Goal: Information Seeking & Learning: Learn about a topic

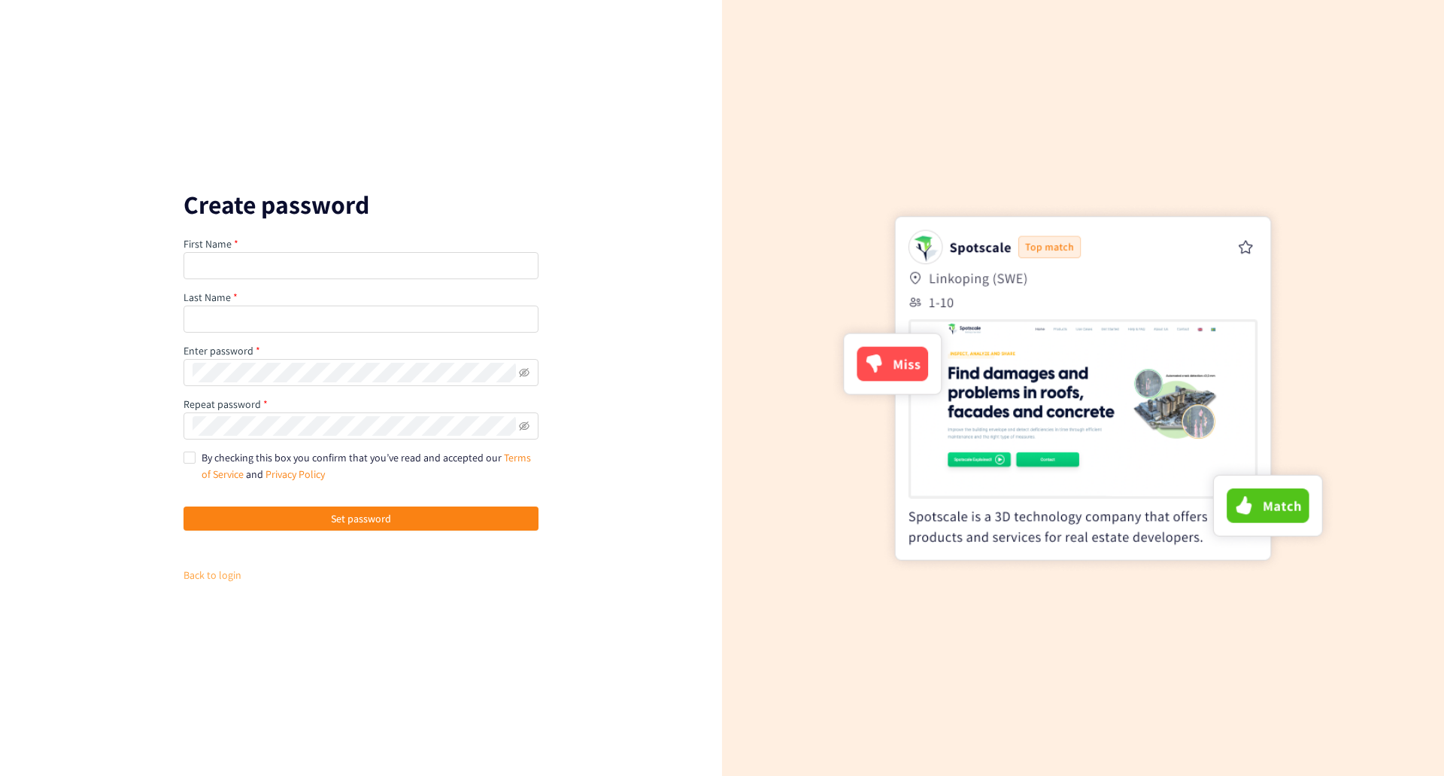
click at [194, 575] on link "Back to login" at bounding box center [213, 575] width 58 height 14
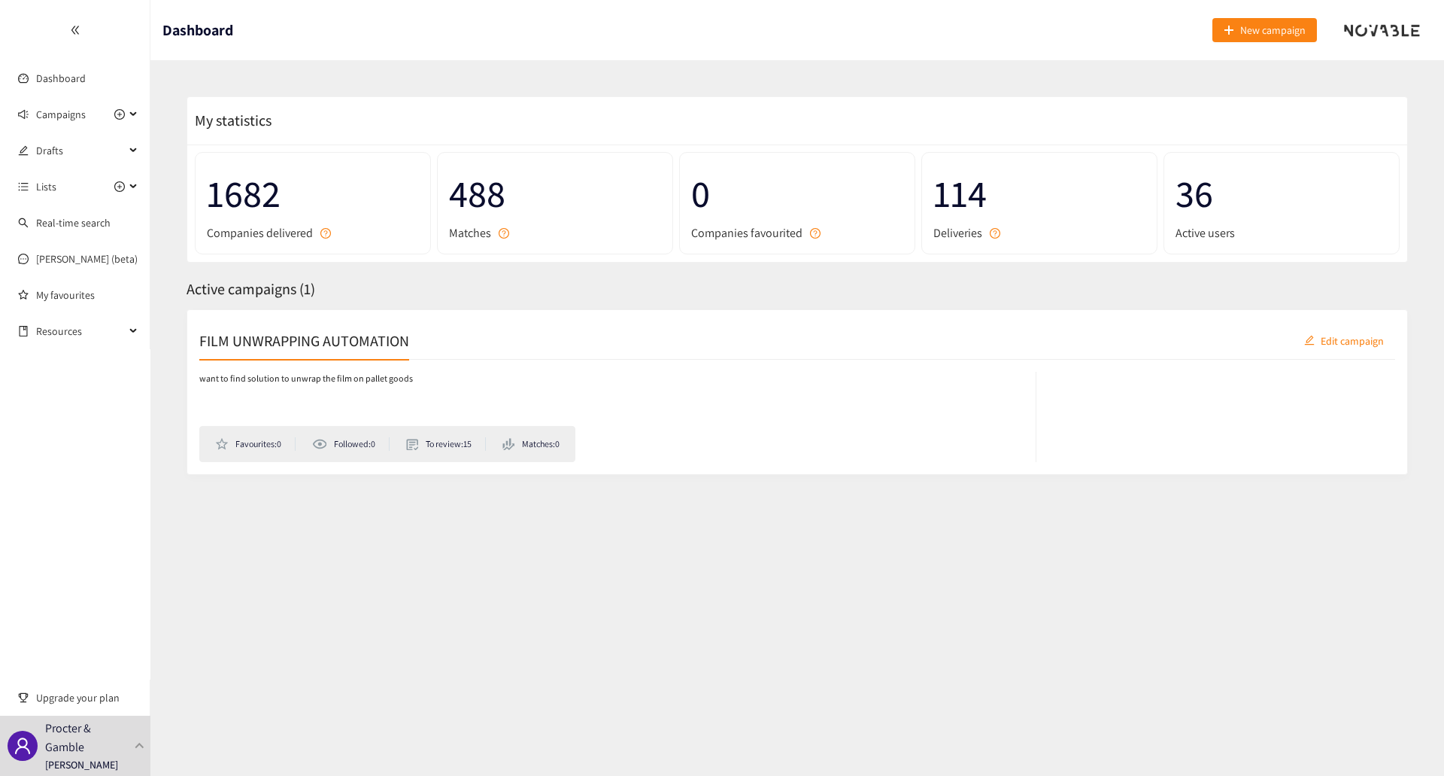
click at [783, 336] on div "FILM UNWRAPPING AUTOMATION Edit campaign" at bounding box center [797, 341] width 1196 height 38
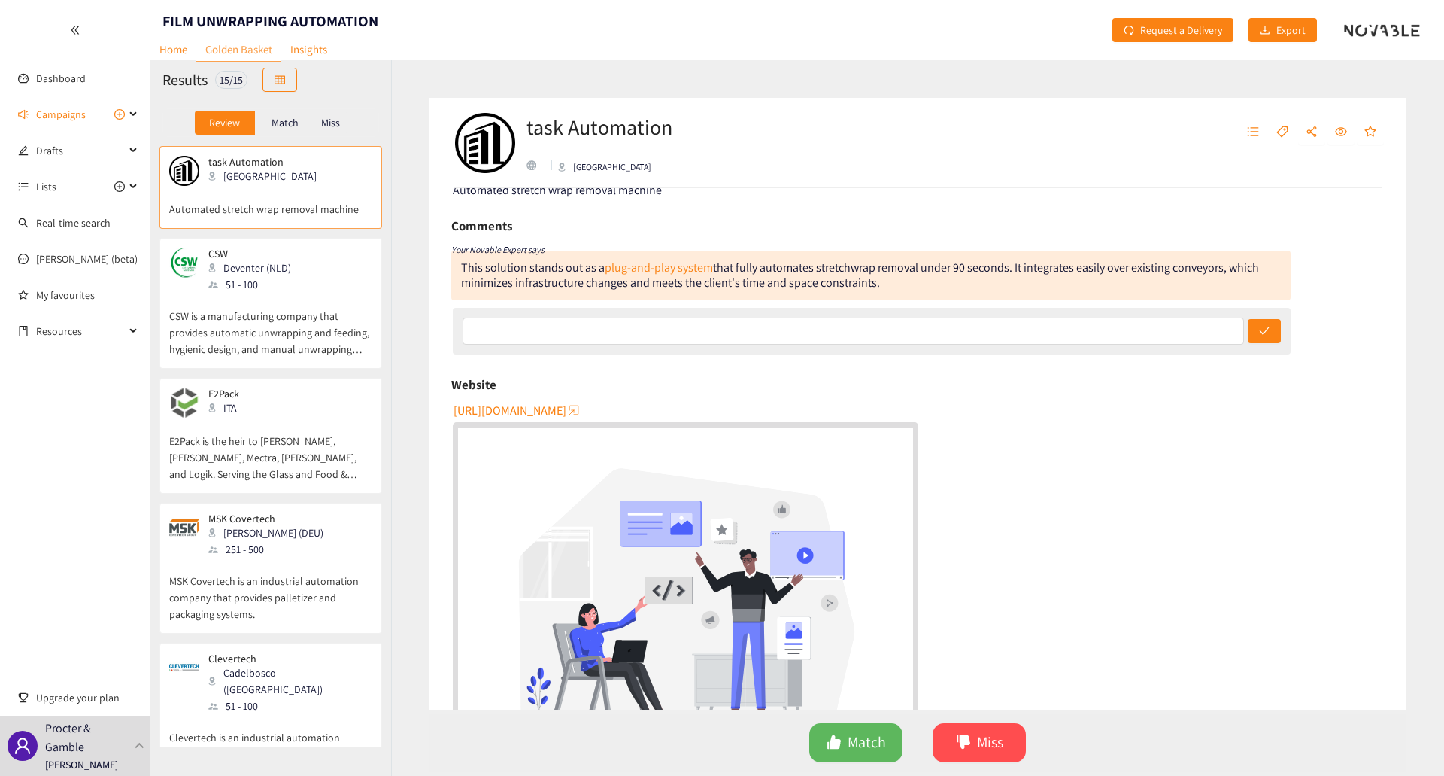
scroll to position [29, 0]
click at [546, 412] on span "[URL][DOMAIN_NAME]" at bounding box center [510, 411] width 113 height 19
click at [244, 320] on p "CSW is a manufacturing company that provides automatic unwrapping and feeding, …" at bounding box center [270, 325] width 203 height 65
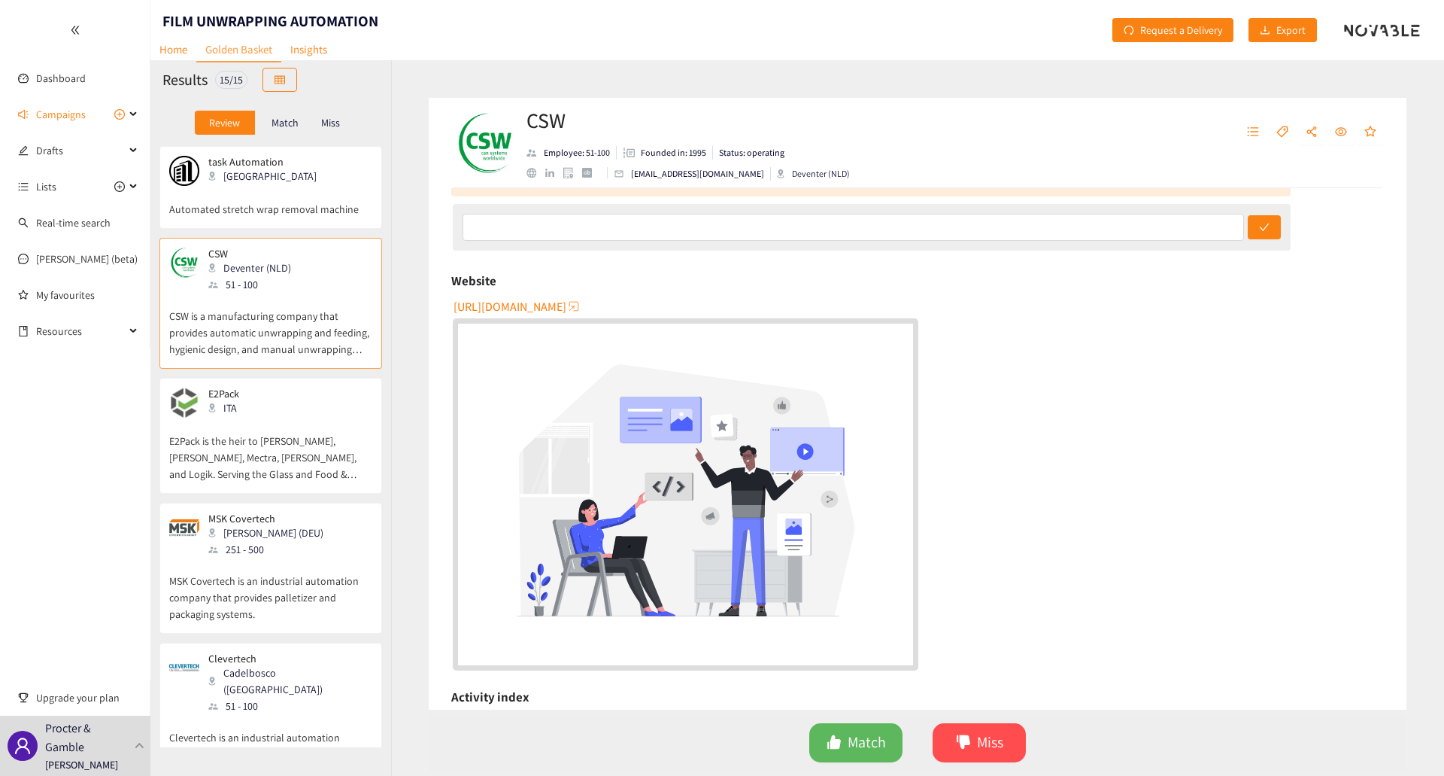
scroll to position [0, 0]
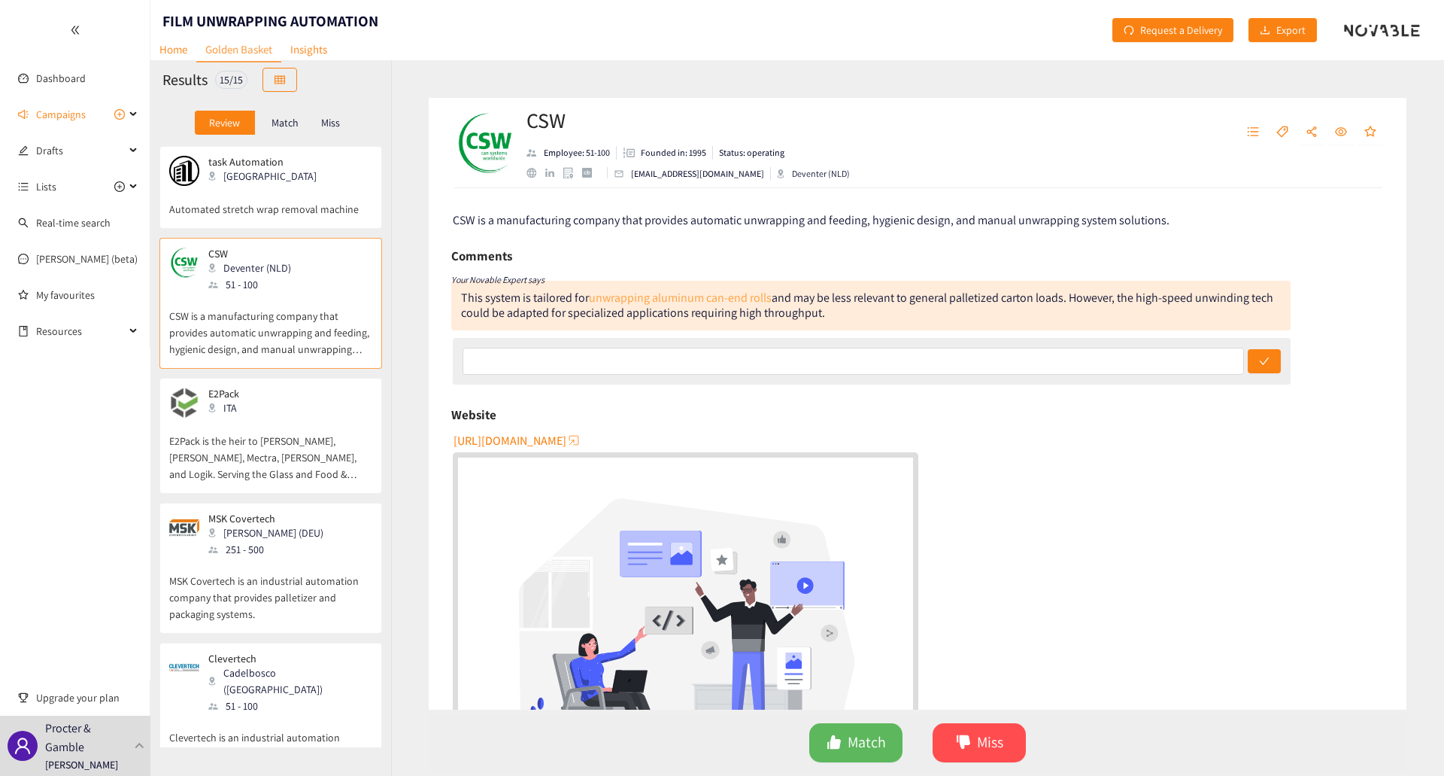
click at [730, 297] on link "unwrapping aluminum can-end rolls" at bounding box center [680, 298] width 183 height 16
click at [251, 416] on div "ITA" at bounding box center [242, 407] width 69 height 17
click at [654, 296] on link "uses self-learning and load-size detection" at bounding box center [663, 298] width 209 height 16
click at [290, 530] on div "MSK Covertech [PERSON_NAME] (DEU) 251 - 500" at bounding box center [270, 534] width 203 height 45
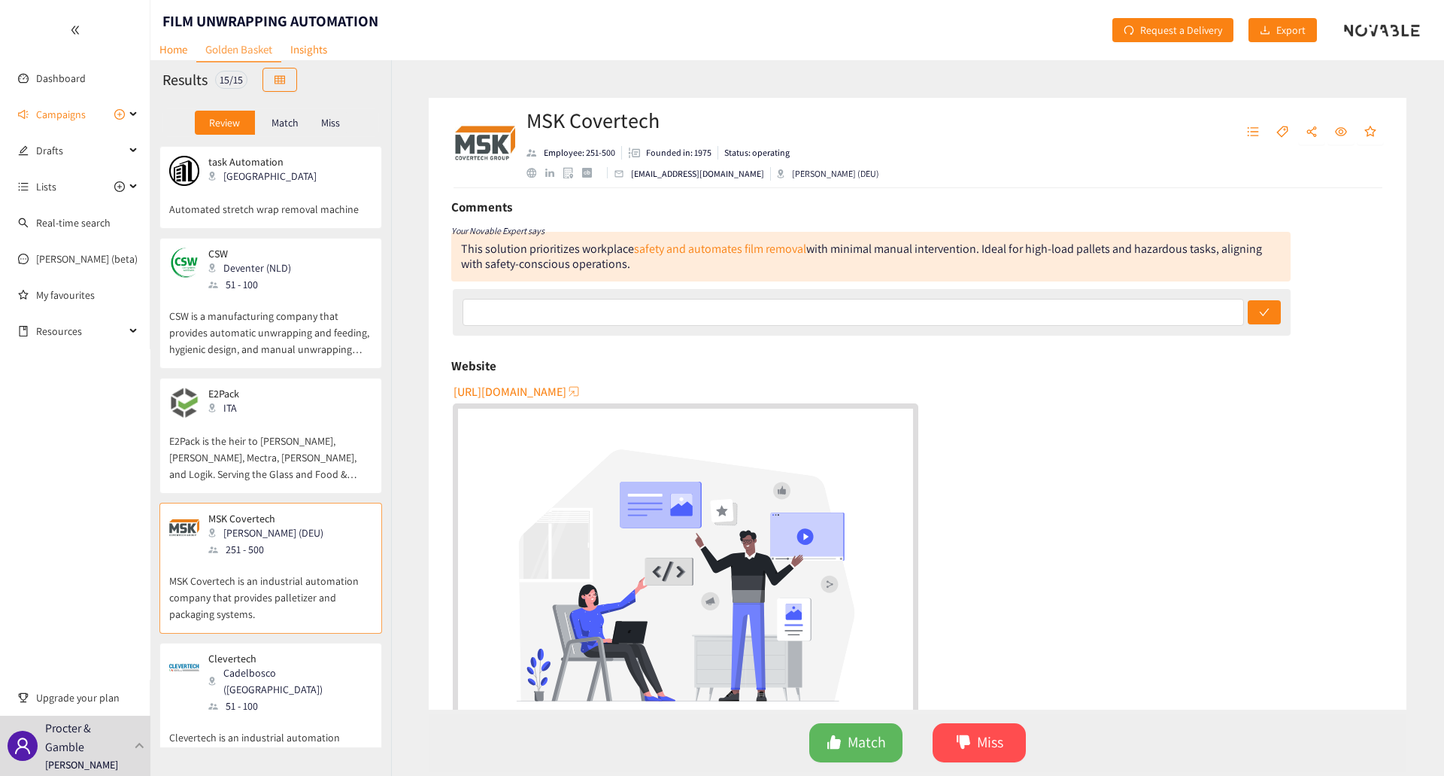
scroll to position [75, 0]
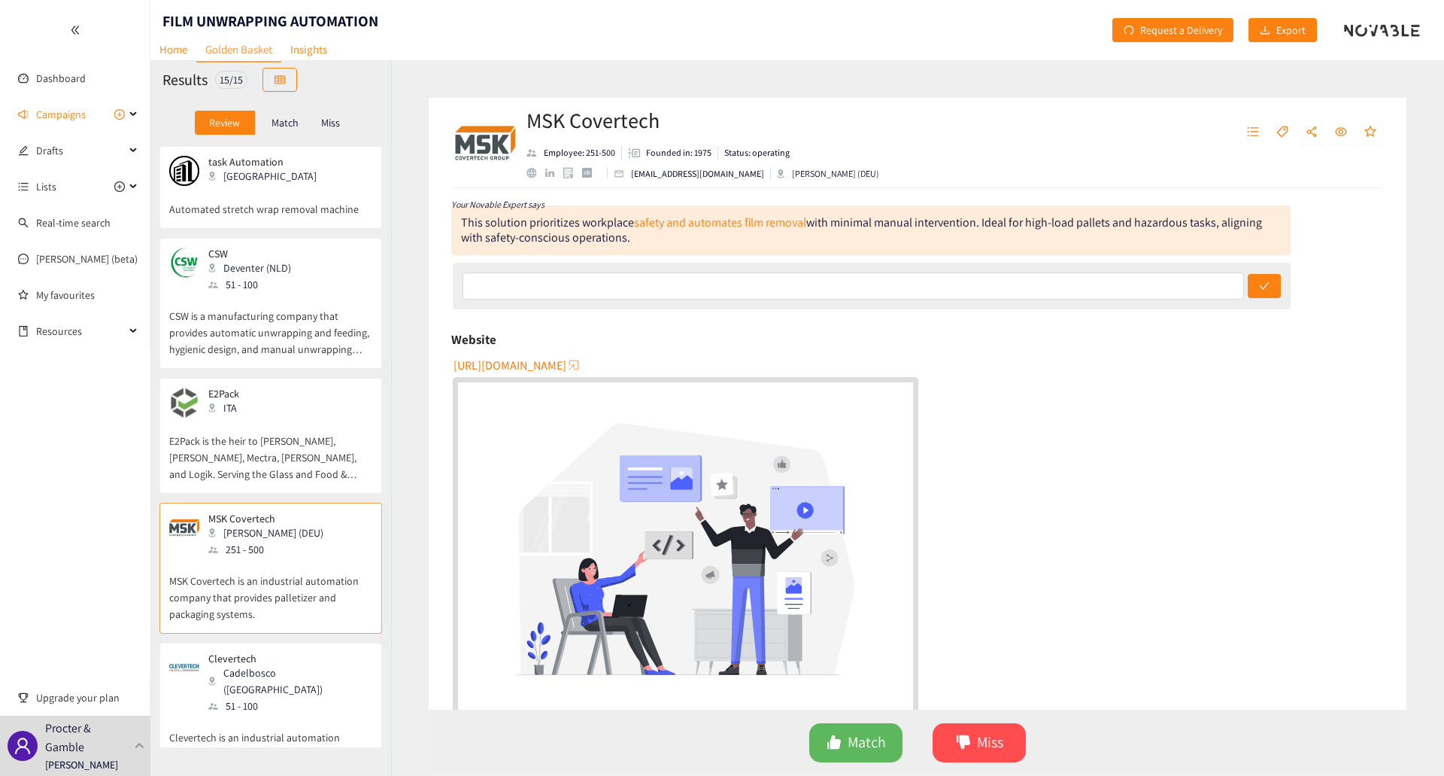
click at [540, 362] on span "[URL][DOMAIN_NAME]" at bounding box center [510, 365] width 113 height 19
click at [685, 217] on link "safety and automates film removal" at bounding box center [720, 222] width 172 height 16
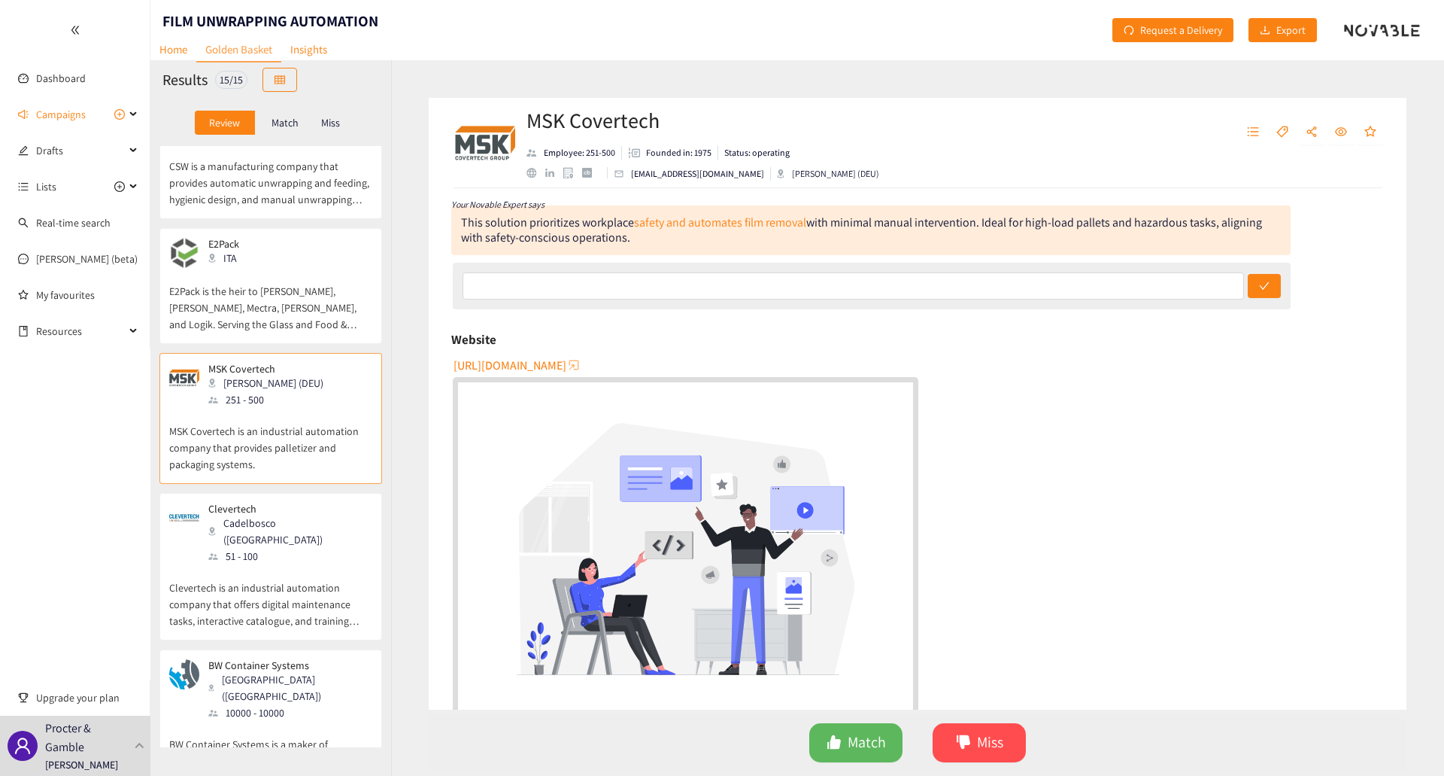
scroll to position [150, 0]
click at [255, 518] on div "Cadelbosco ([GEOGRAPHIC_DATA])" at bounding box center [289, 530] width 162 height 33
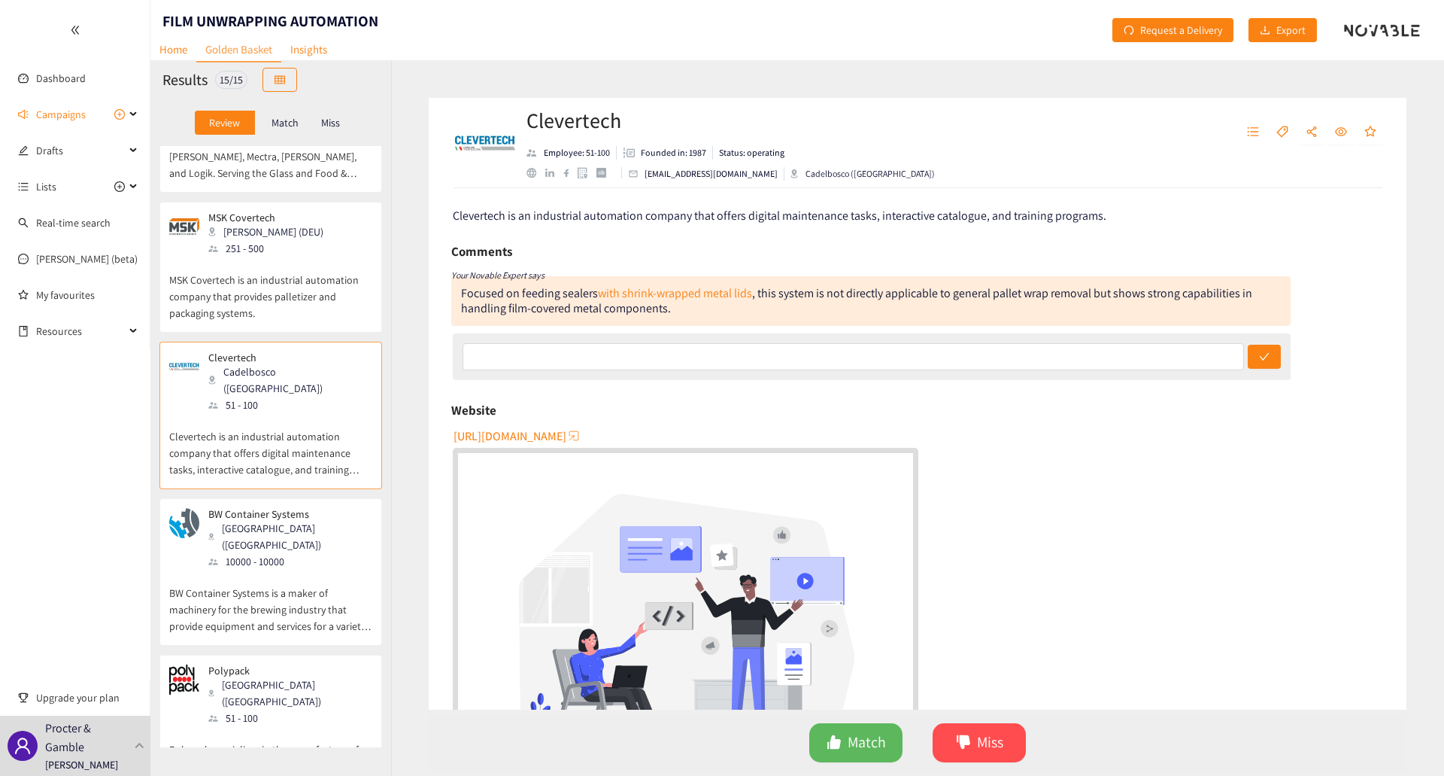
scroll to position [0, 0]
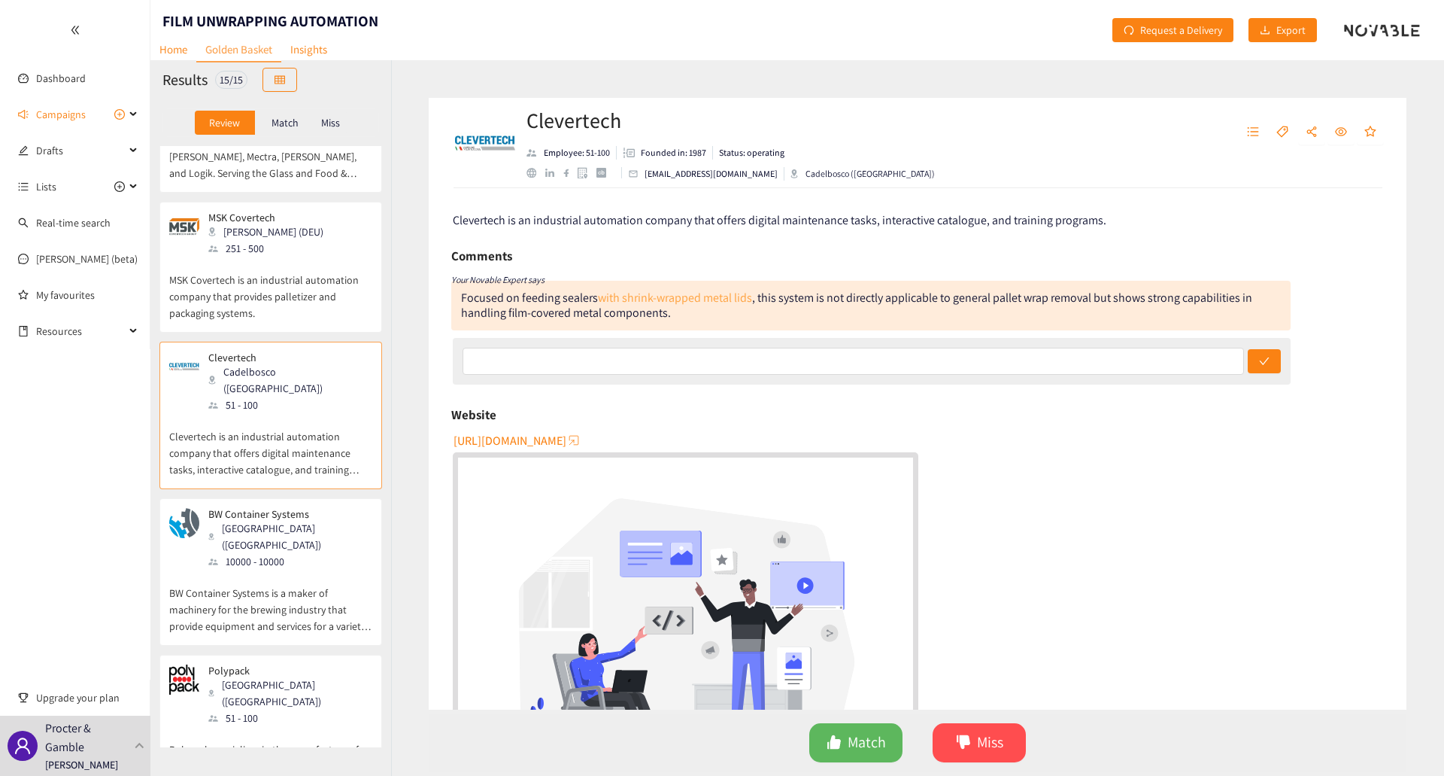
click at [664, 297] on link "with shrink-wrapped metal lids" at bounding box center [675, 298] width 154 height 16
click at [706, 299] on link "with shrink-wrapped metal lids" at bounding box center [675, 298] width 154 height 16
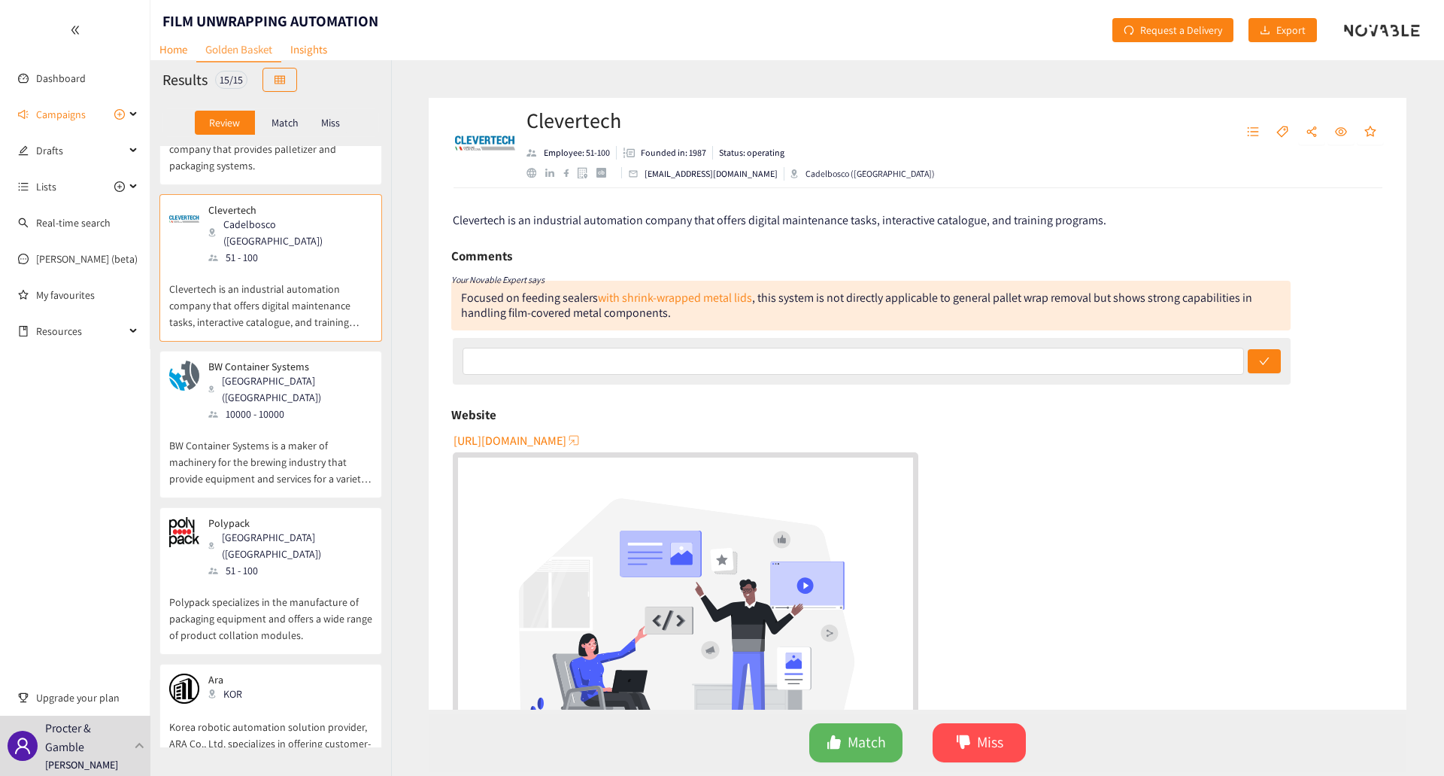
scroll to position [451, 0]
click at [266, 419] on p "BW Container Systems is a maker of machinery for the brewing industry that prov…" at bounding box center [270, 451] width 203 height 65
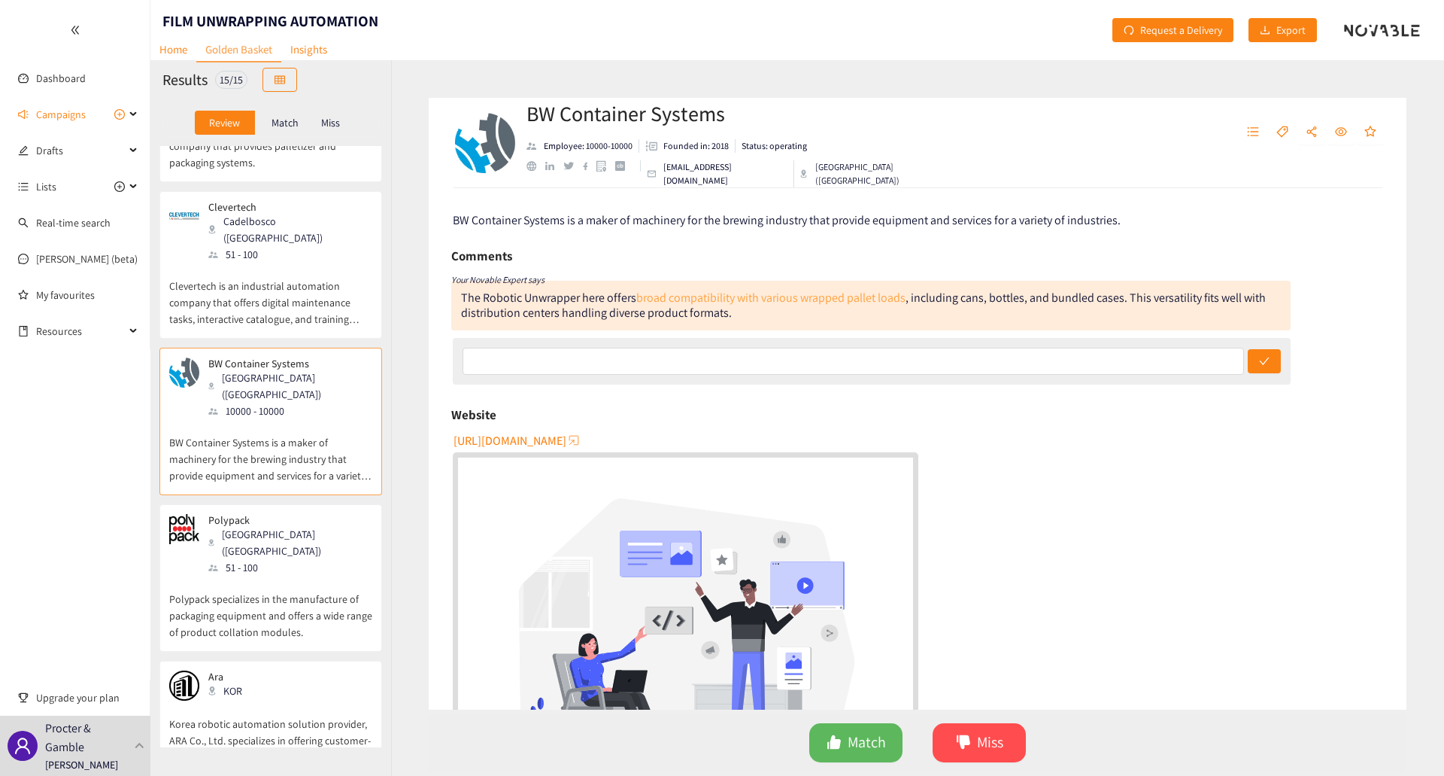
click at [732, 293] on link "broad compatibility with various wrapped pallet loads" at bounding box center [770, 298] width 269 height 16
click at [281, 559] on div "51 - 100" at bounding box center [289, 567] width 162 height 17
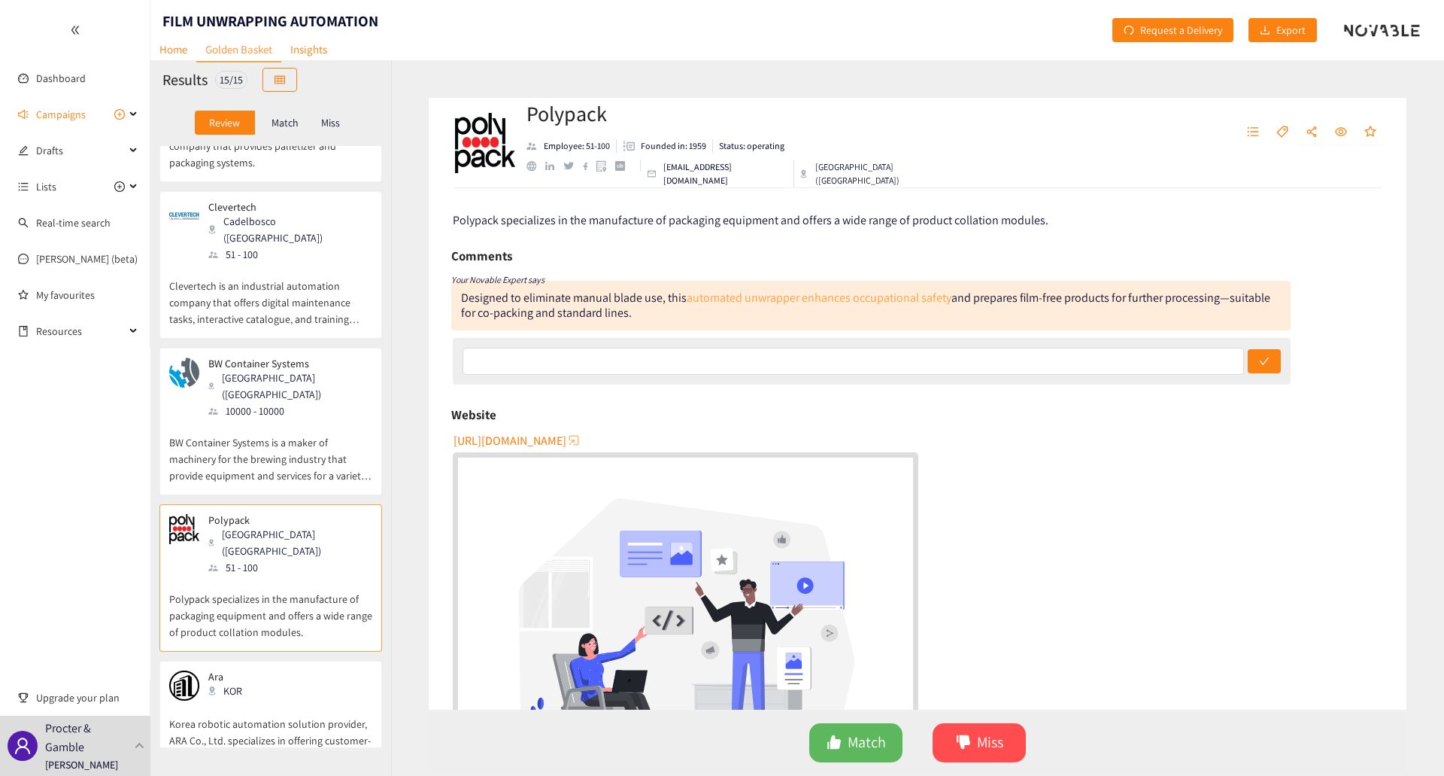
click at [789, 296] on link "automated unwrapper enhances occupational safety" at bounding box center [819, 298] width 265 height 16
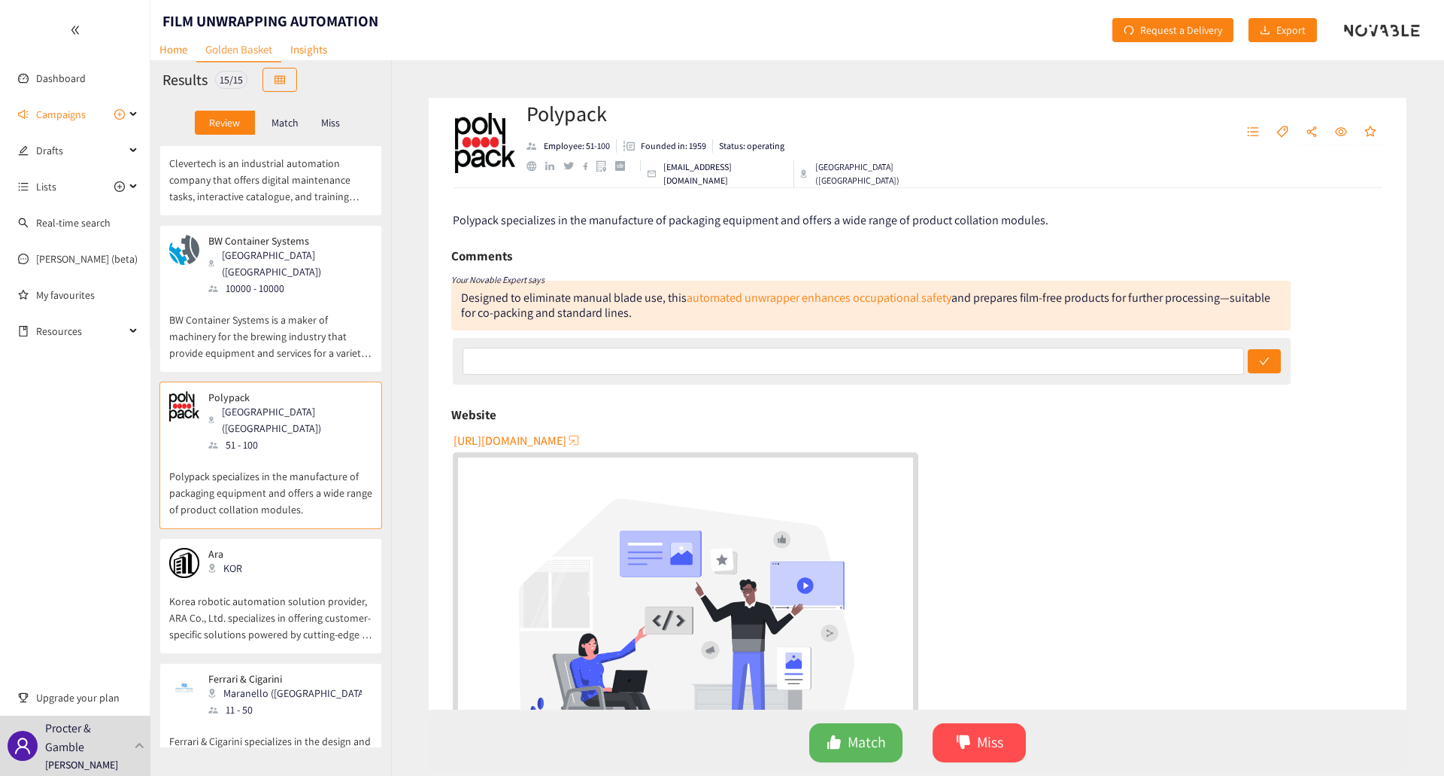
scroll to position [752, 0]
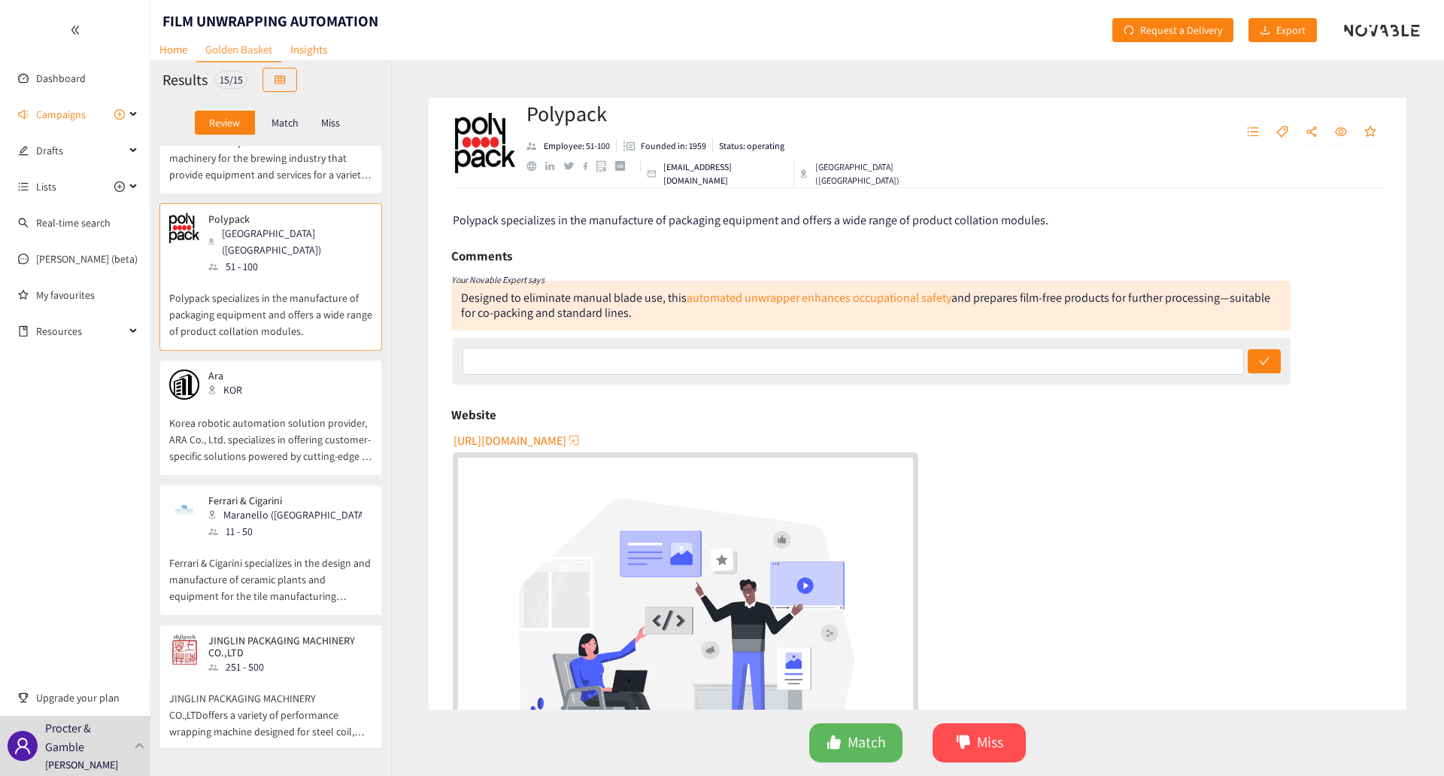
click at [289, 399] on p "Korea robotic automation solution provider, ARA Co., Ltd. specializes in offeri…" at bounding box center [270, 431] width 203 height 65
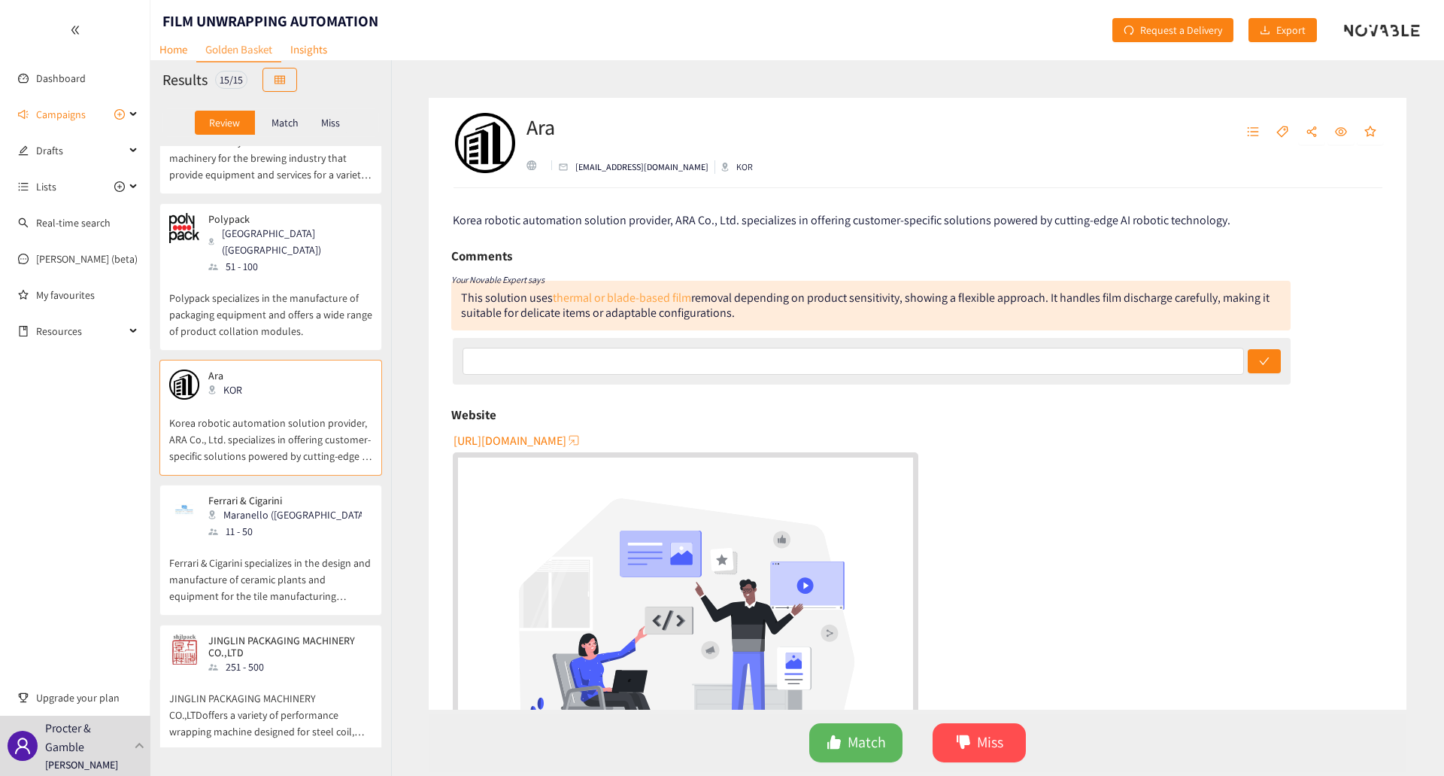
click at [648, 294] on link "thermal or blade-based film" at bounding box center [622, 298] width 138 height 16
click at [293, 494] on div "Ferrari & [PERSON_NAME] ([GEOGRAPHIC_DATA]) 11 - 50" at bounding box center [270, 516] width 203 height 45
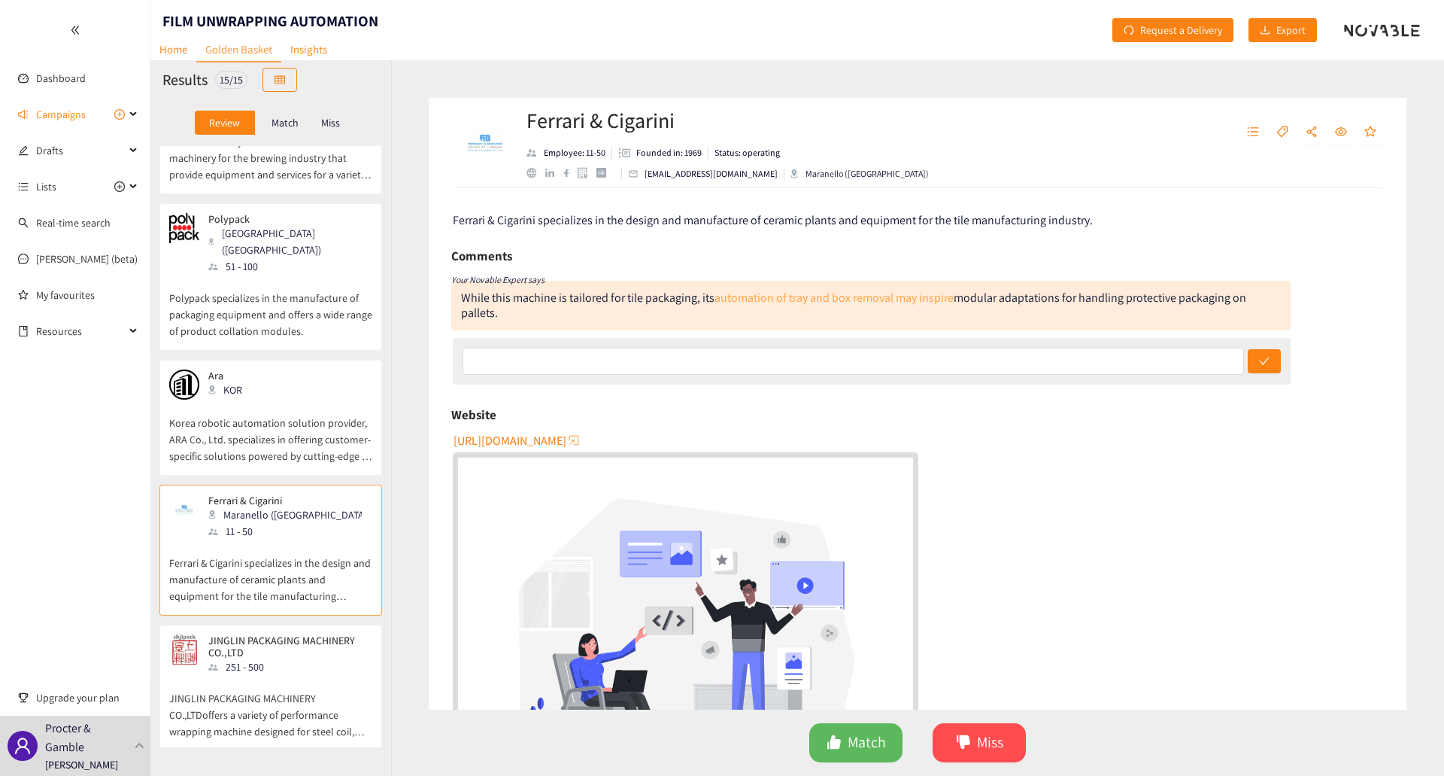
click at [786, 292] on link "automation of tray and box removal may inspire" at bounding box center [834, 298] width 239 height 16
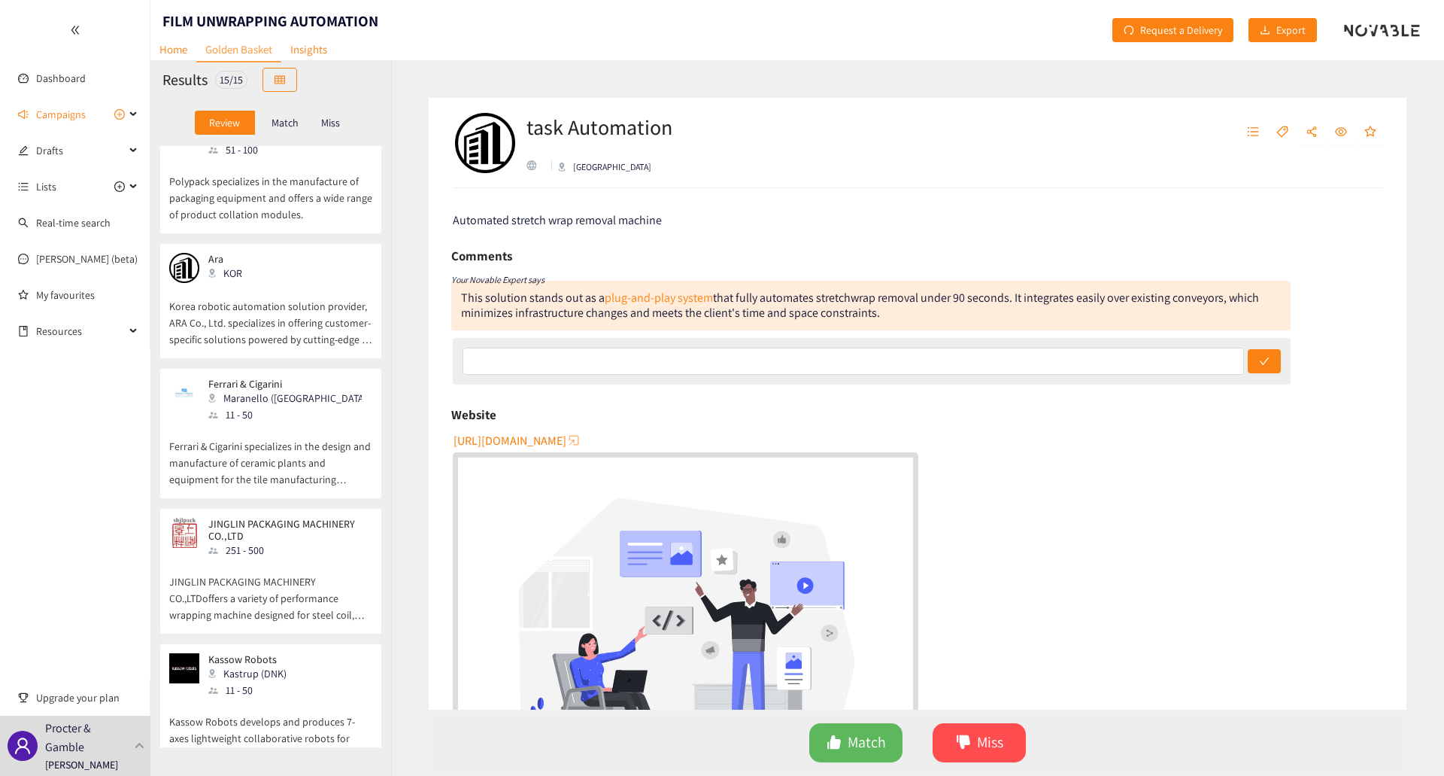
scroll to position [903, 0]
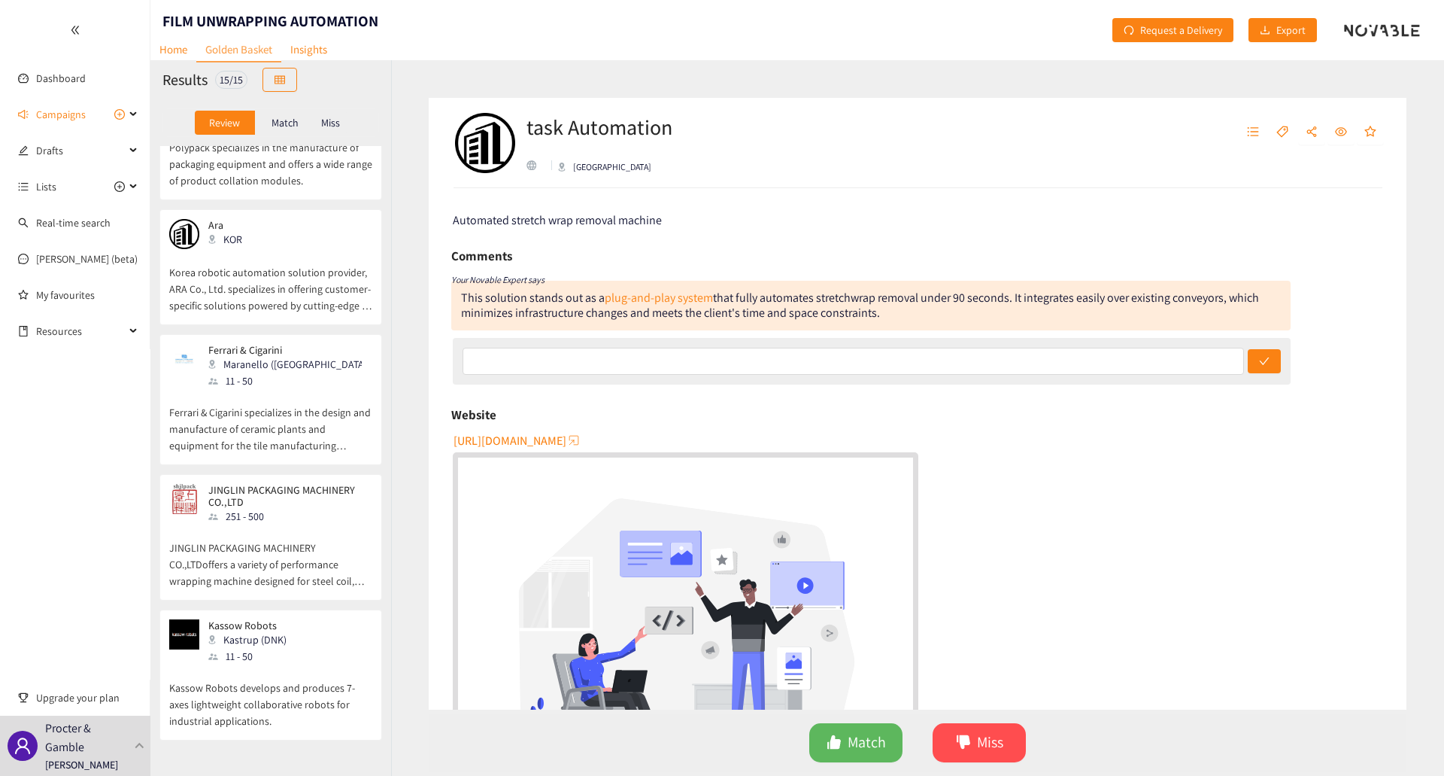
click at [266, 389] on p "Ferrari & Cigarini specializes in the design and manufacture of ceramic plants …" at bounding box center [270, 421] width 203 height 65
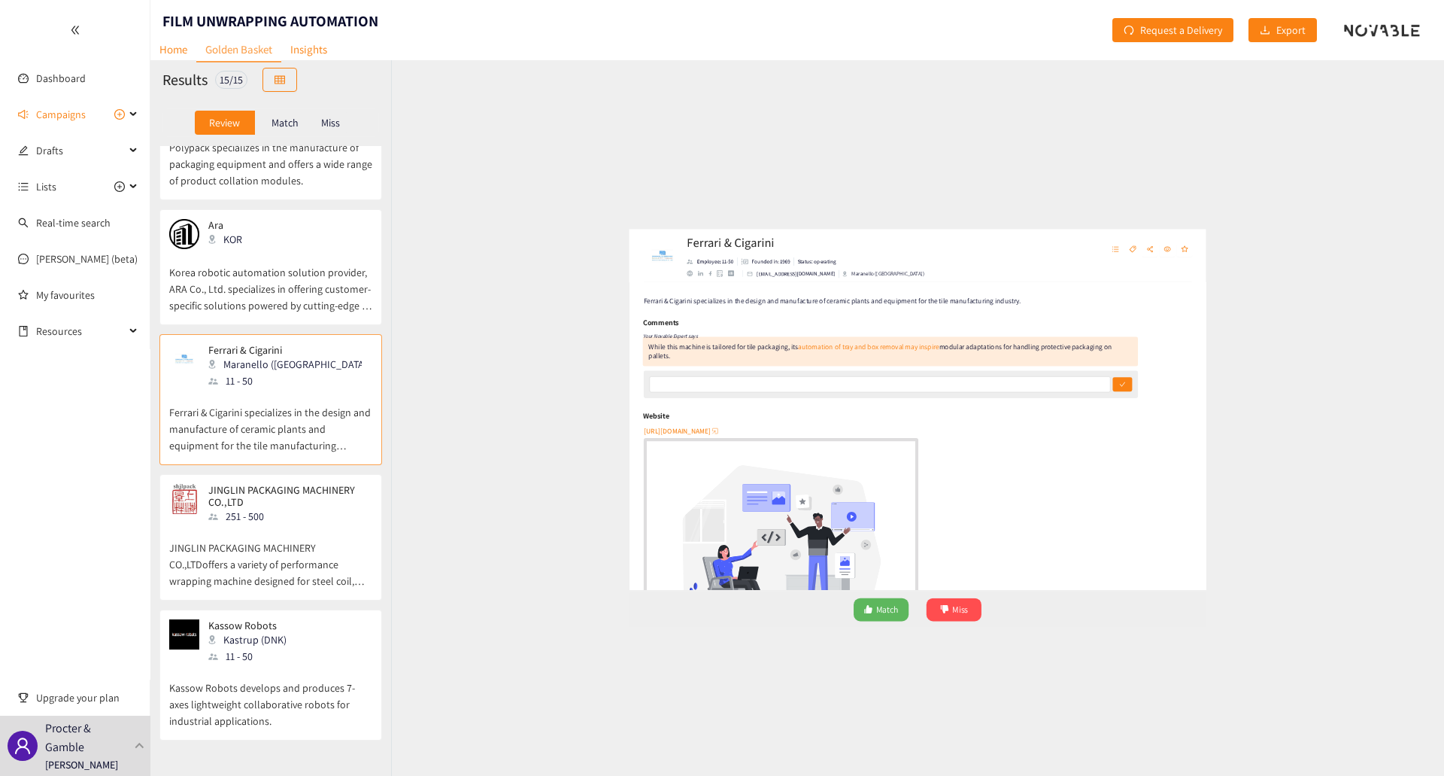
click at [301, 524] on p "JINGLIN PACKAGING MACHINERY CO.,LTDoffers a variety of performance wrapping mac…" at bounding box center [270, 556] width 203 height 65
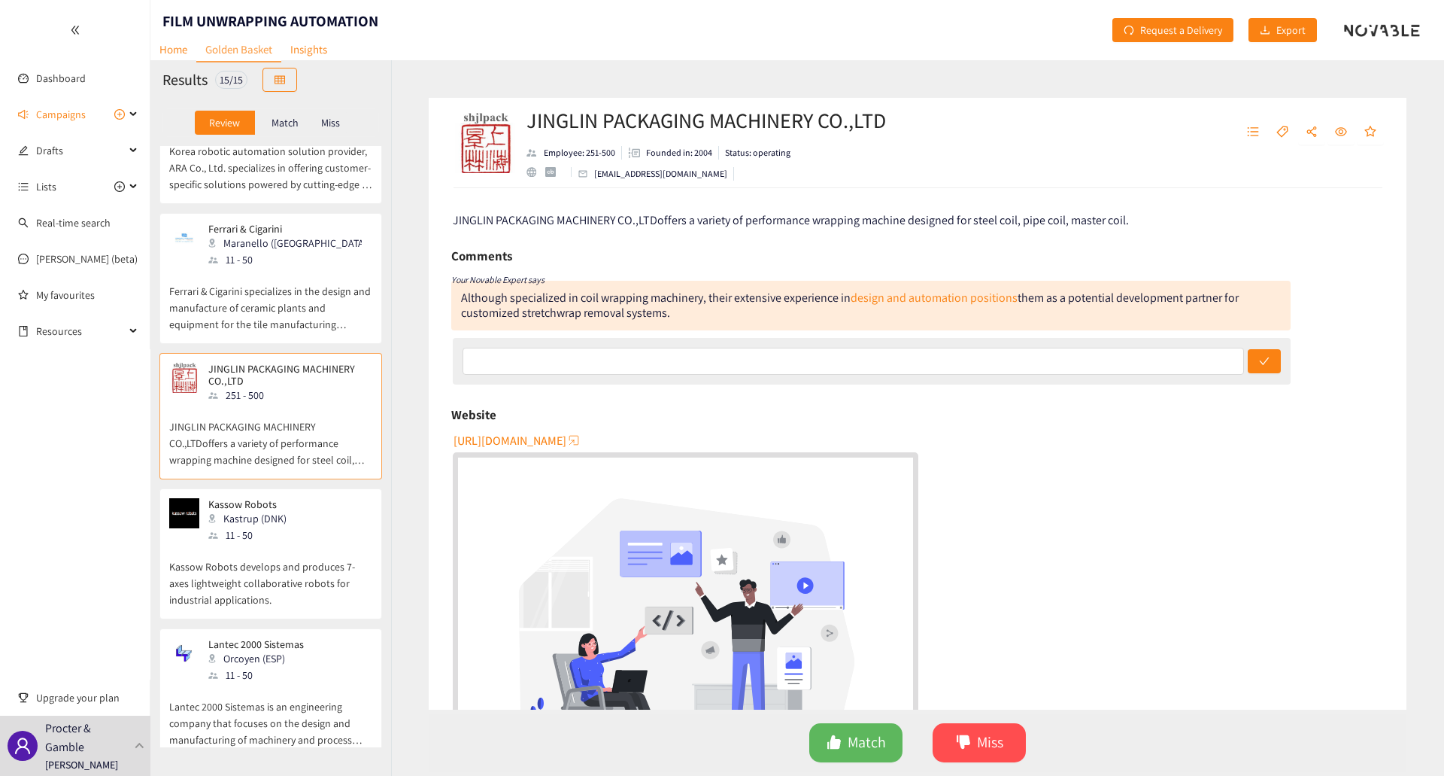
scroll to position [1053, 0]
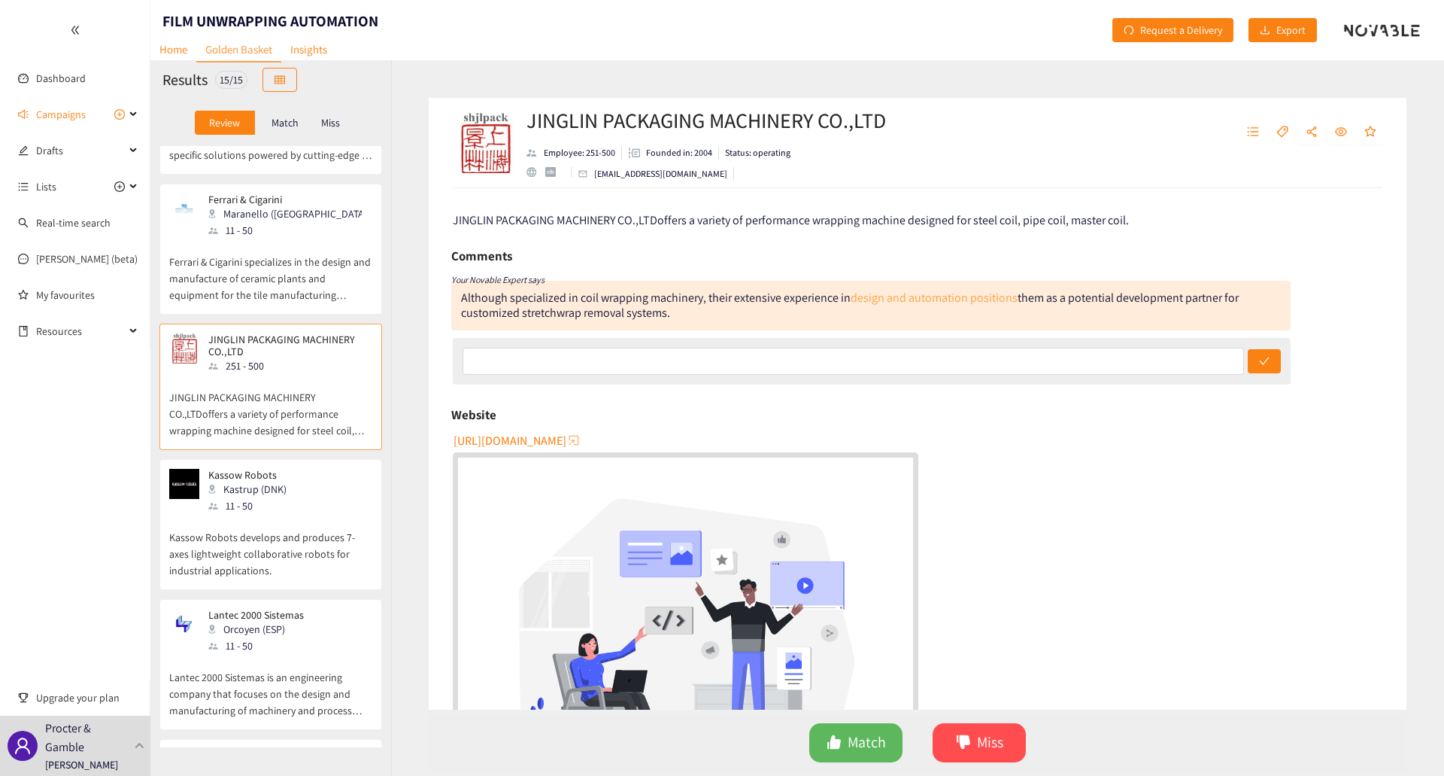
click at [883, 301] on link "design and automation positions" at bounding box center [934, 298] width 167 height 16
click at [250, 481] on div "Kastrup (DNK)" at bounding box center [251, 489] width 87 height 17
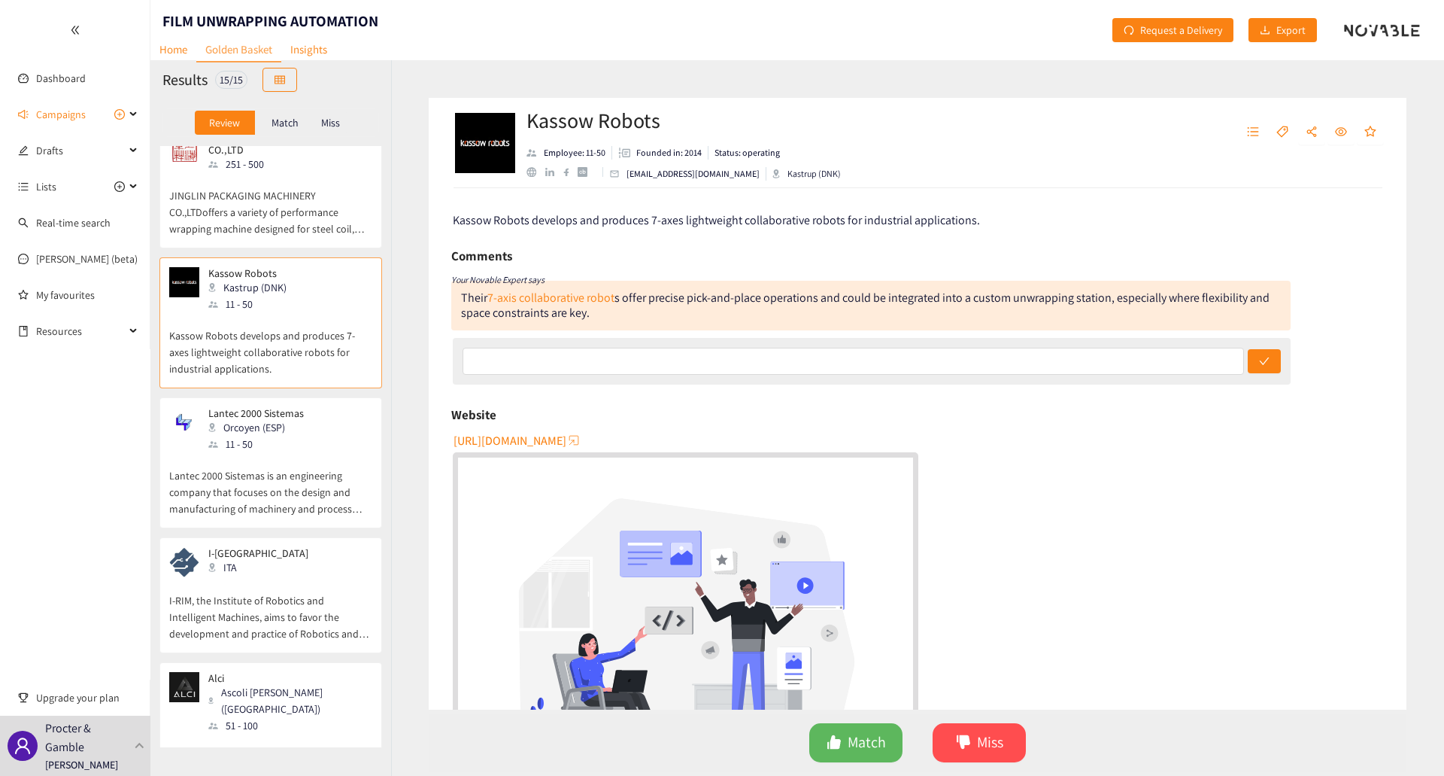
scroll to position [1279, 0]
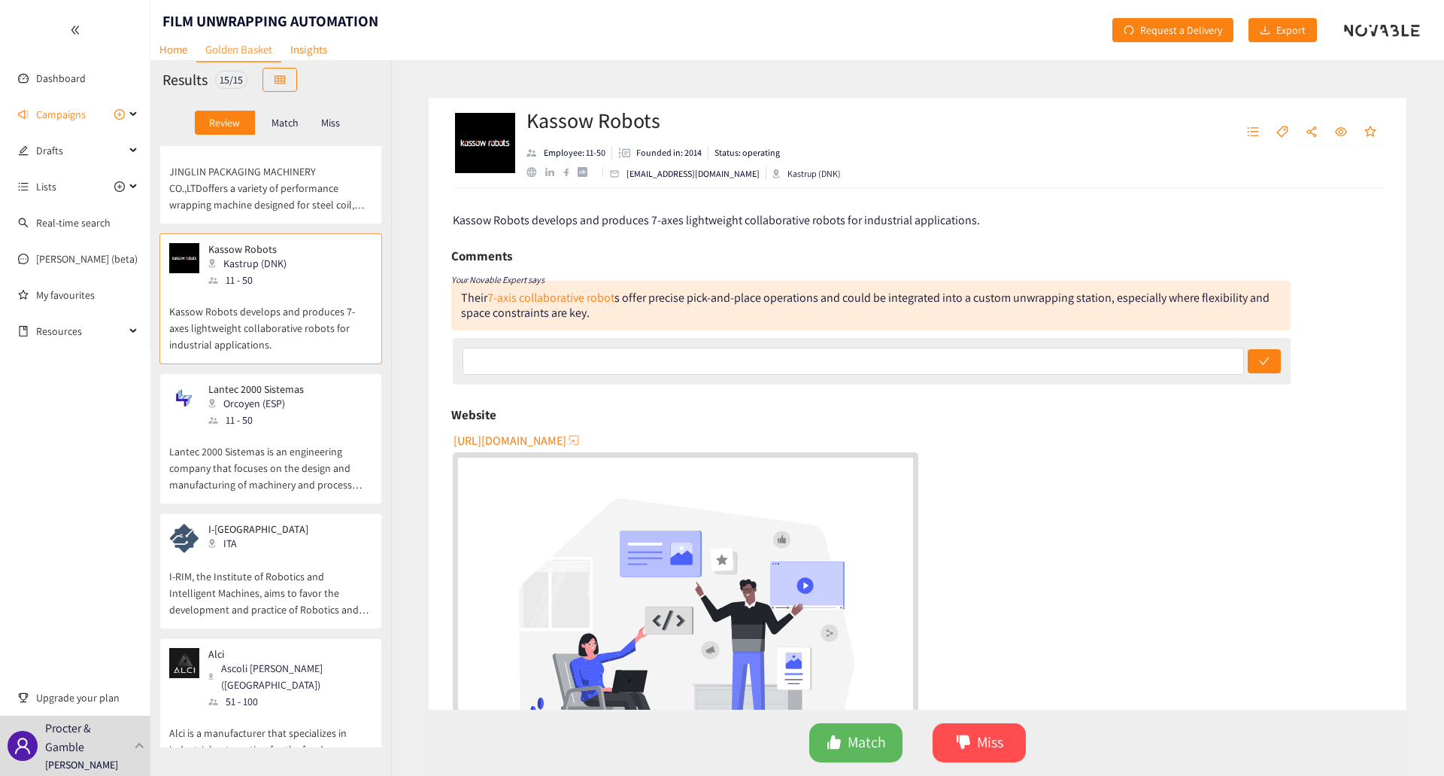
click at [264, 411] on div "11 - 50" at bounding box center [260, 419] width 105 height 17
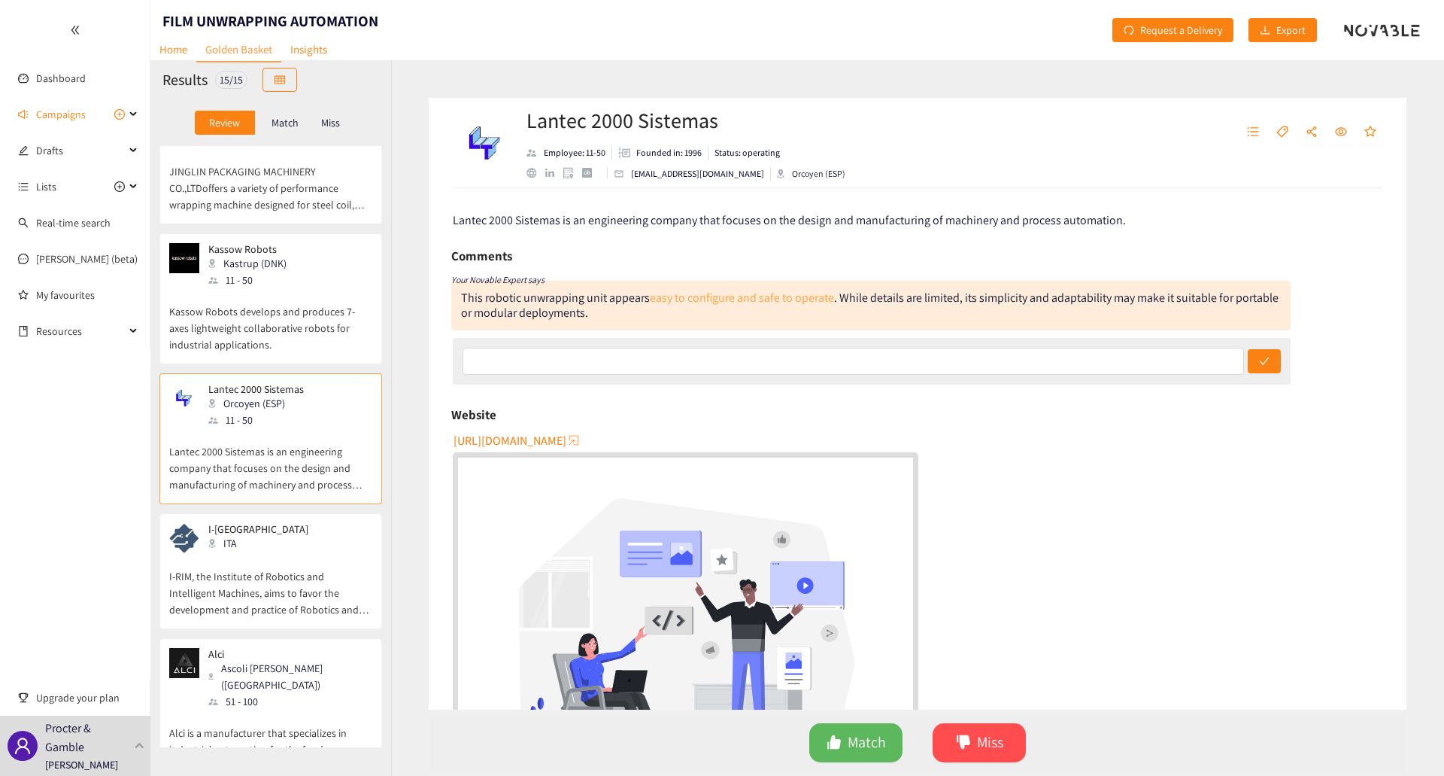
click at [764, 296] on link "easy to configure and safe to operate" at bounding box center [742, 298] width 184 height 16
click at [231, 553] on p "I-RIM, the Institute of Robotics and Intelligent Machines, aims to favor the de…" at bounding box center [270, 585] width 203 height 65
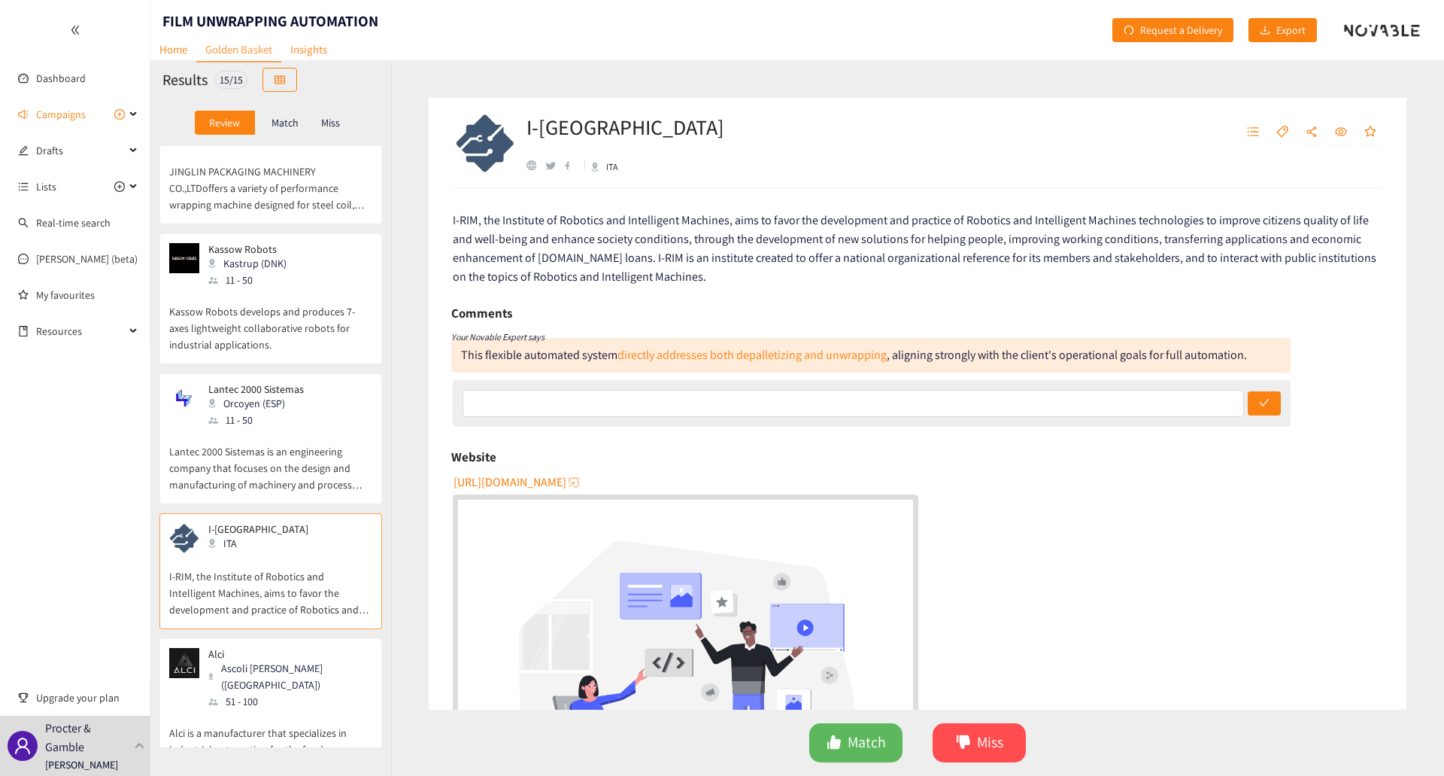
scroll to position [1400, 0]
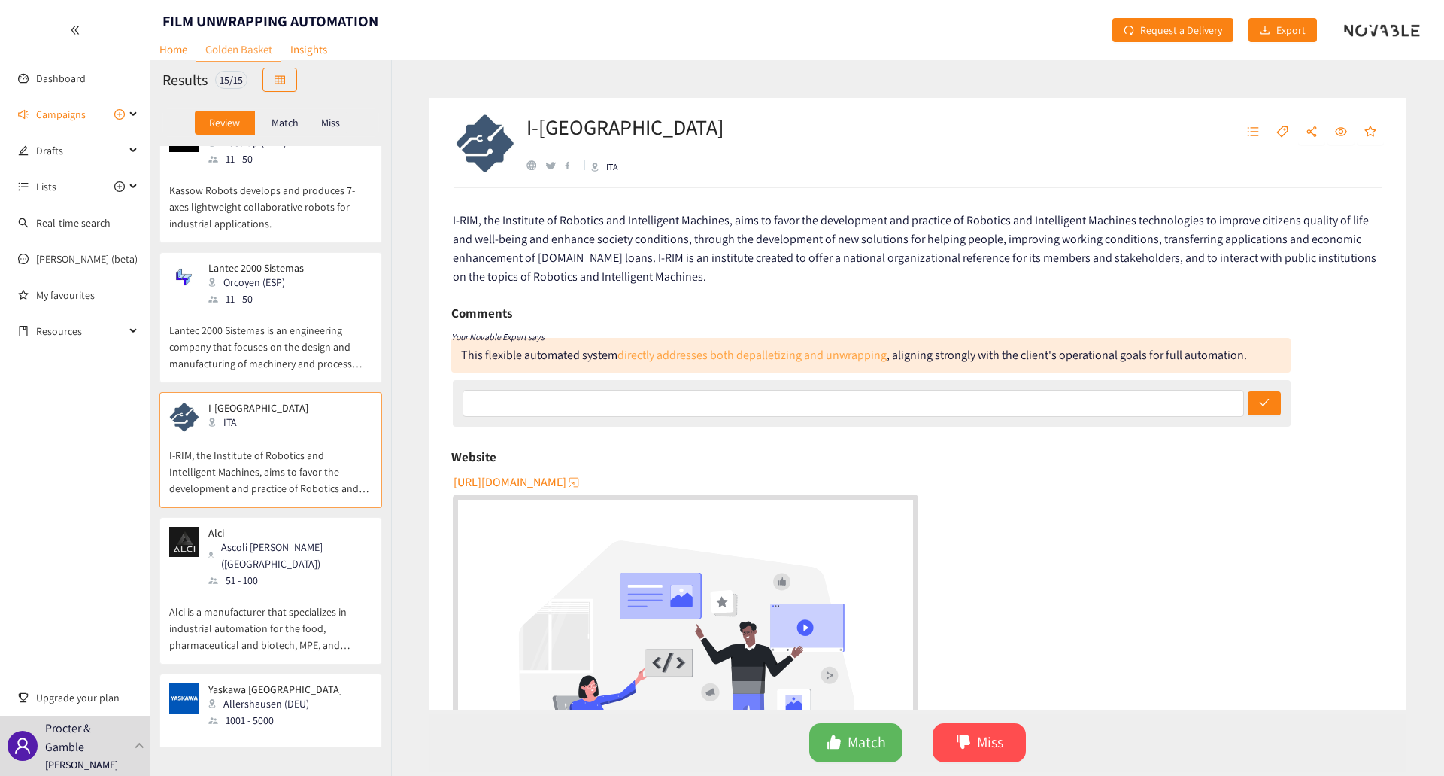
click at [803, 358] on link "directly addresses both depalletizing and unwrapping" at bounding box center [752, 355] width 269 height 16
click at [296, 588] on p "Alci is a manufacturer that specializes in industrial automation for the food, …" at bounding box center [270, 620] width 203 height 65
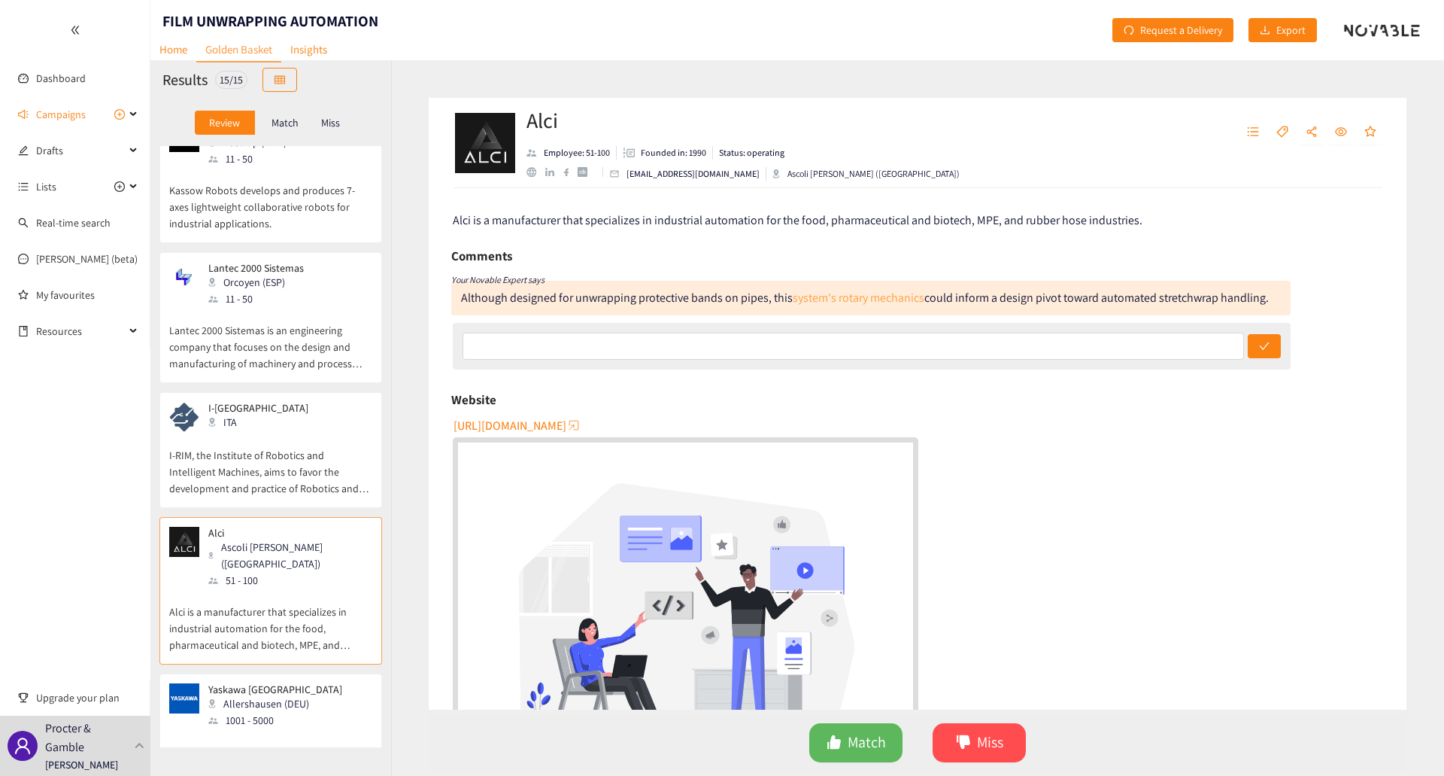
click at [846, 303] on link "system's rotary mechanics" at bounding box center [859, 298] width 132 height 16
click at [257, 683] on p "Yaskawa [GEOGRAPHIC_DATA]" at bounding box center [275, 689] width 134 height 12
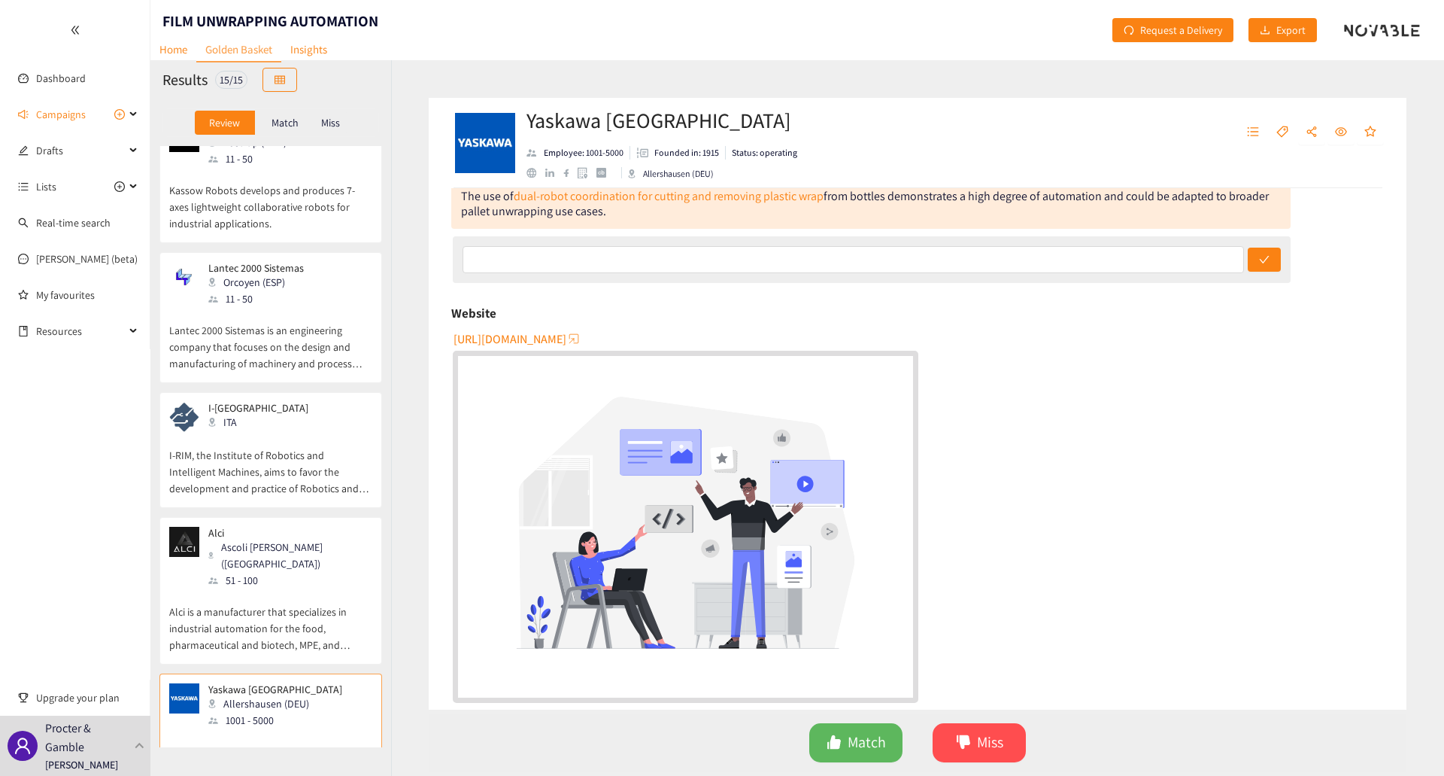
scroll to position [75, 0]
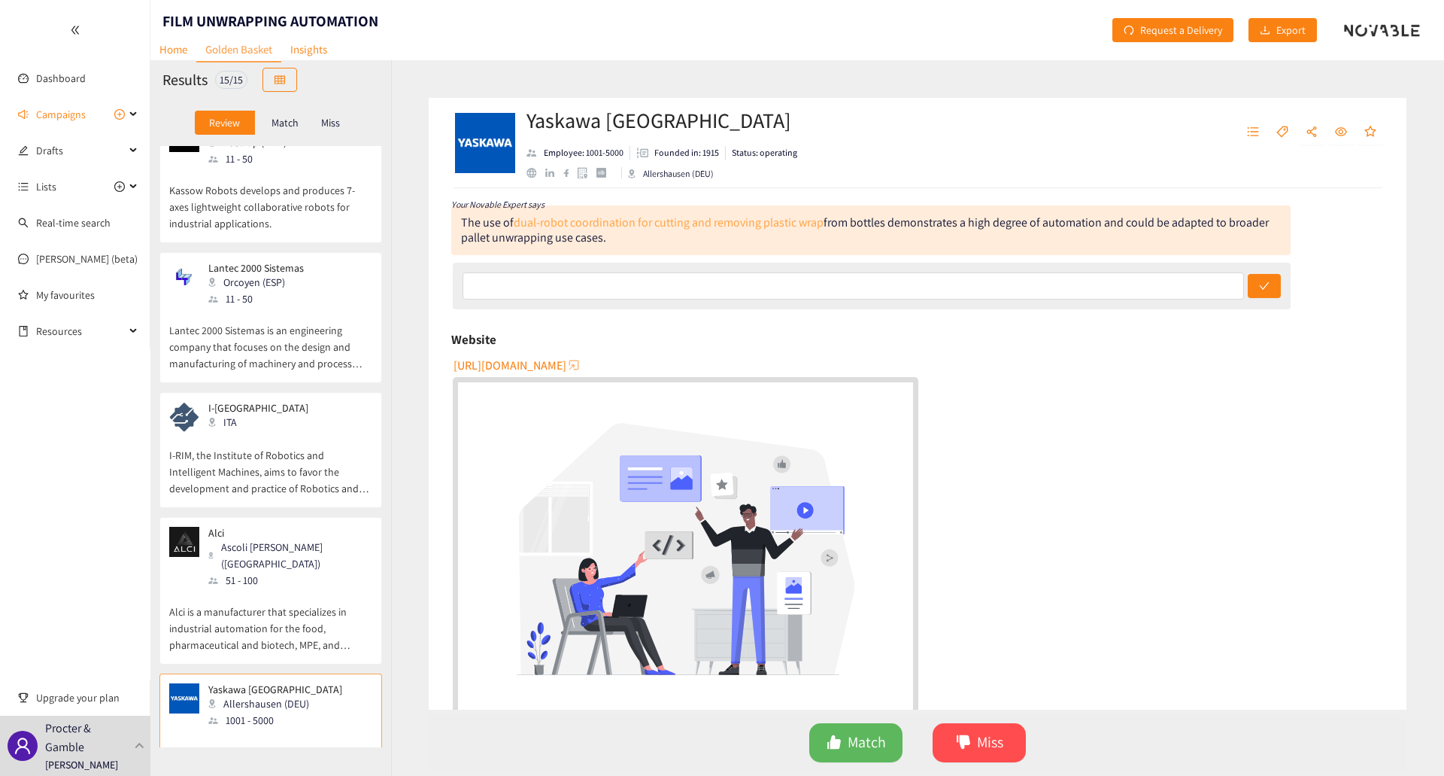
click at [770, 219] on link "dual-robot coordination for cutting and removing plastic wrap" at bounding box center [669, 222] width 310 height 16
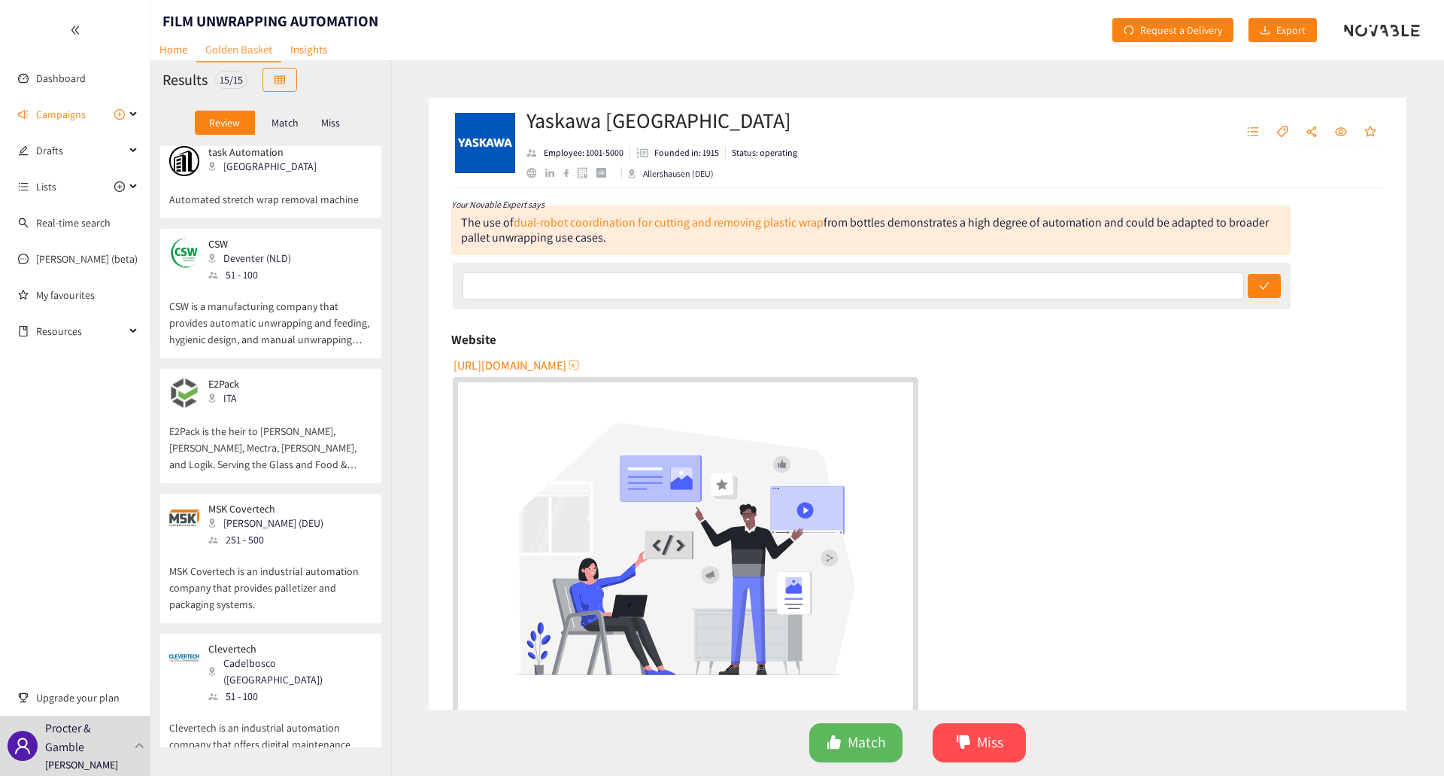
scroll to position [0, 0]
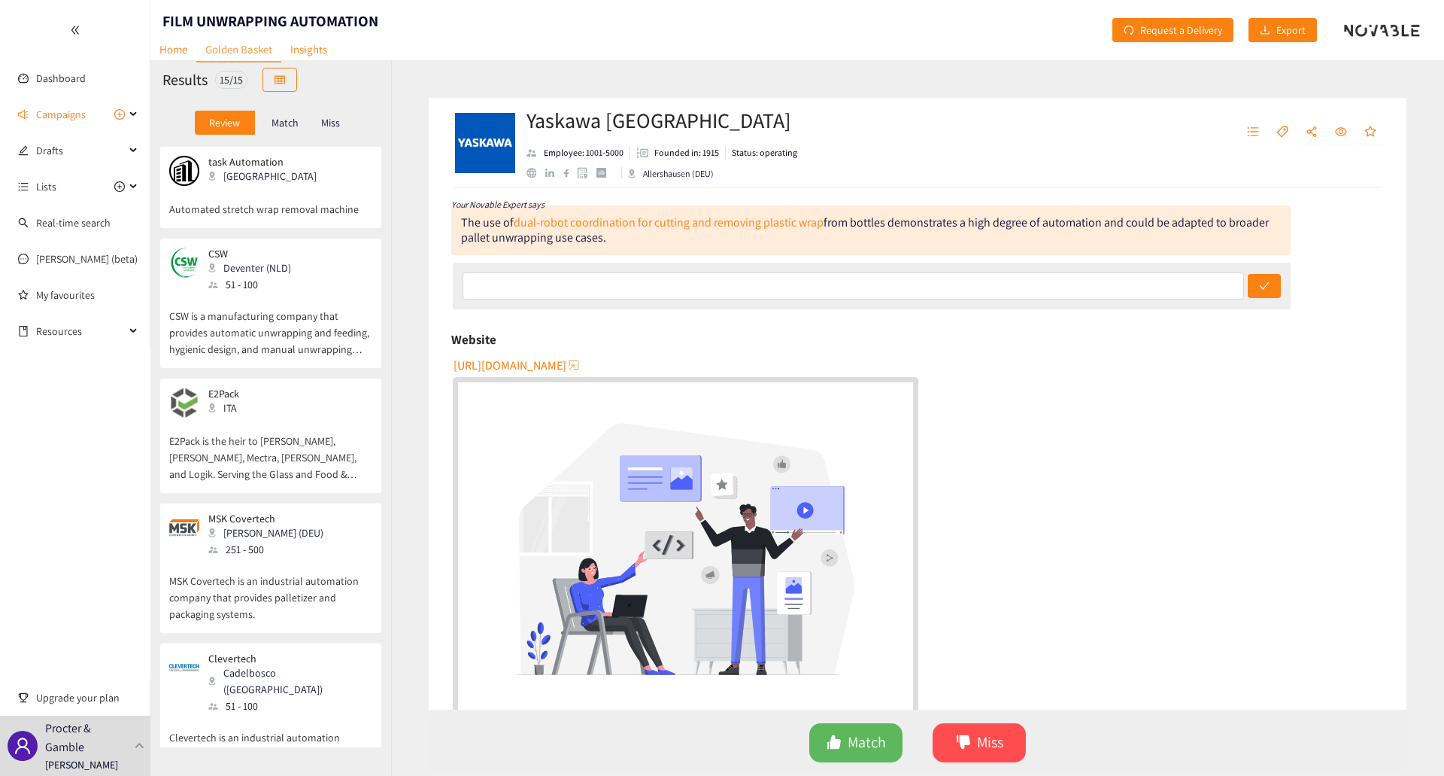
click at [287, 118] on p "Match" at bounding box center [285, 123] width 27 height 12
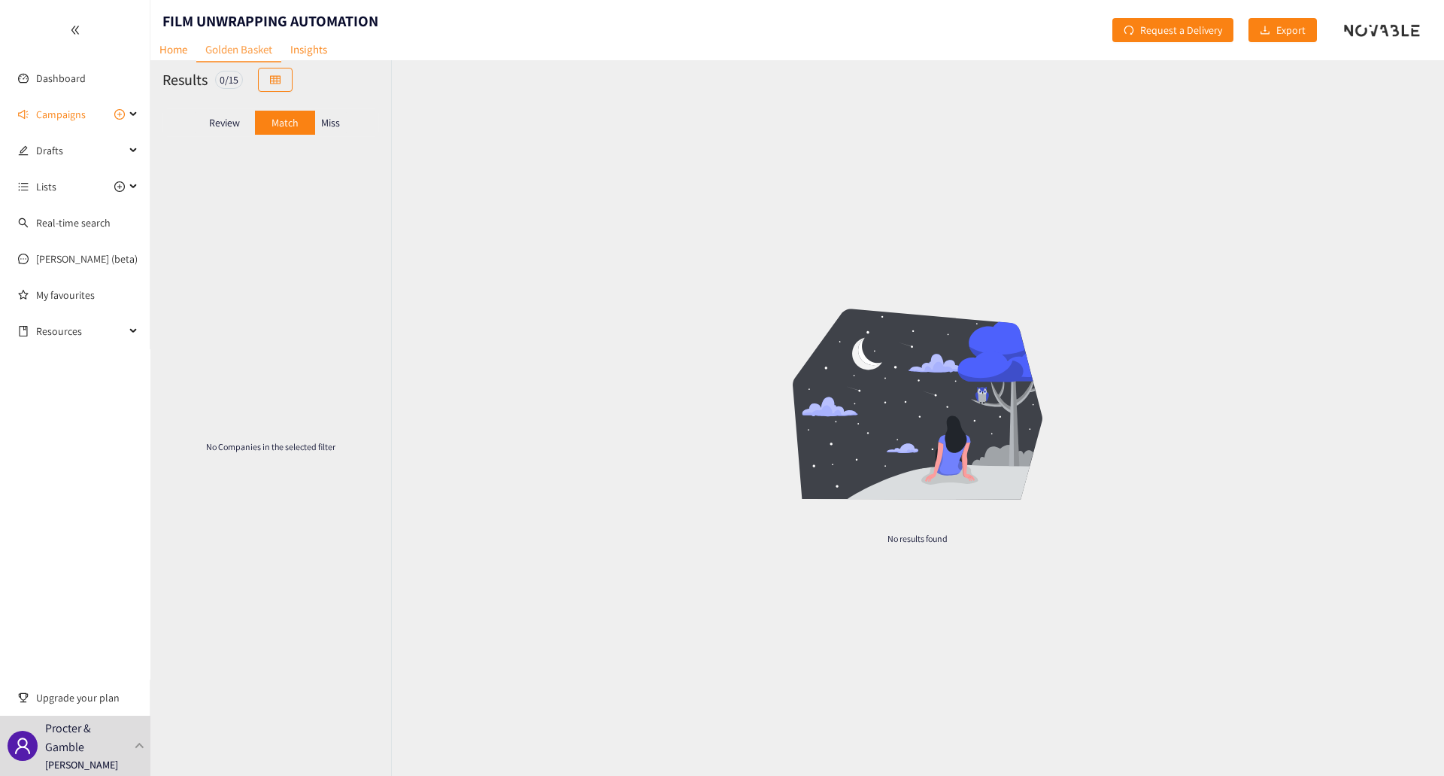
click at [345, 118] on div "Miss" at bounding box center [331, 123] width 32 height 24
click at [241, 125] on div "Review" at bounding box center [225, 123] width 60 height 24
